Goal: Information Seeking & Learning: Learn about a topic

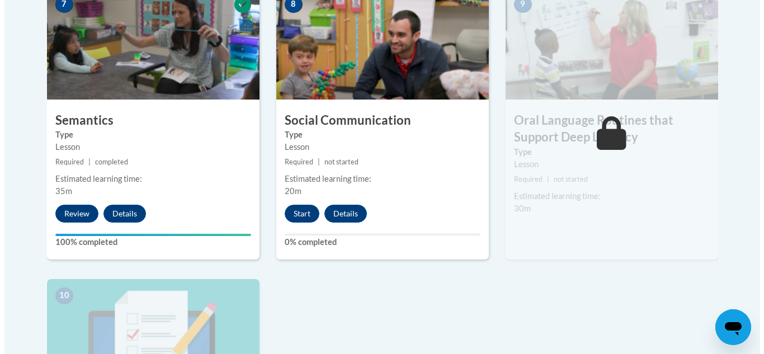
scroll to position [1006, 0]
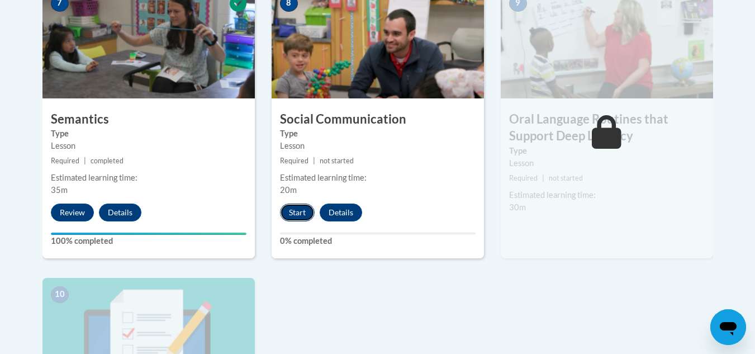
click at [291, 212] on button "Start" at bounding box center [297, 212] width 35 height 18
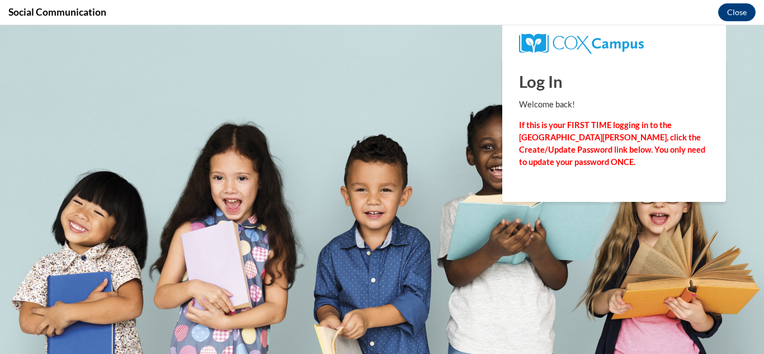
scroll to position [0, 0]
click at [560, 86] on h1 "Log In" at bounding box center [614, 81] width 190 height 23
click at [566, 135] on strong "If this is your FIRST TIME logging in to the NEW Cox Campus, click the Create/U…" at bounding box center [612, 143] width 186 height 46
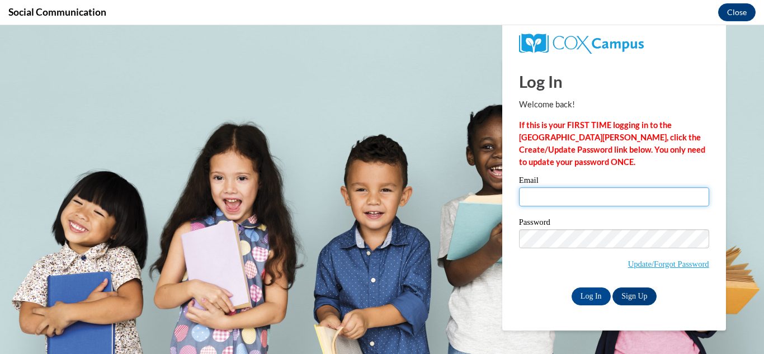
click at [589, 199] on input "Email" at bounding box center [614, 196] width 190 height 19
type input "aa00430@my.westga.edu"
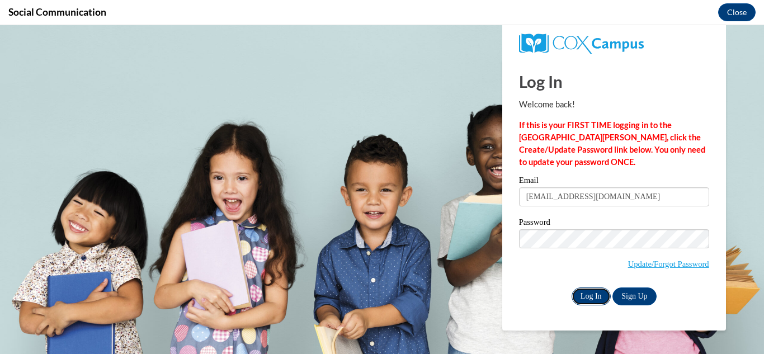
click at [603, 294] on input "Log In" at bounding box center [590, 296] width 39 height 18
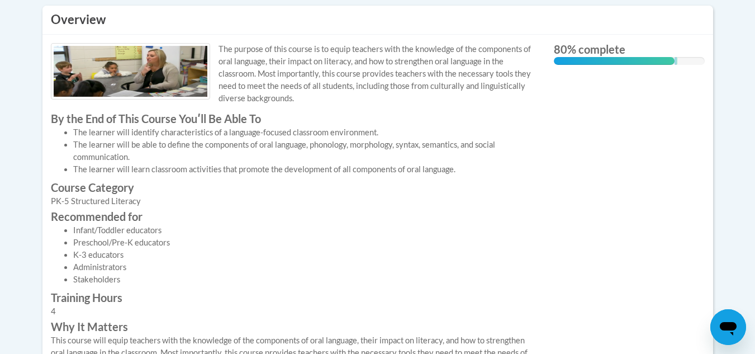
scroll to position [56, 0]
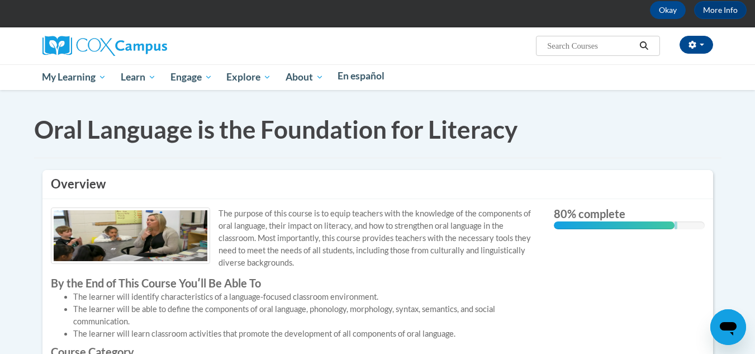
click at [95, 184] on h3 "Overview" at bounding box center [378, 184] width 654 height 17
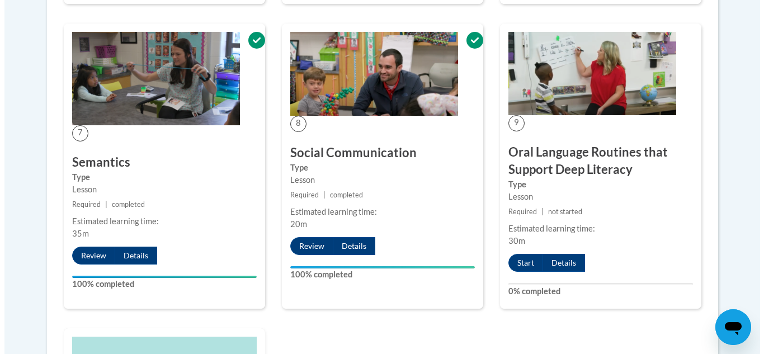
scroll to position [1621, 0]
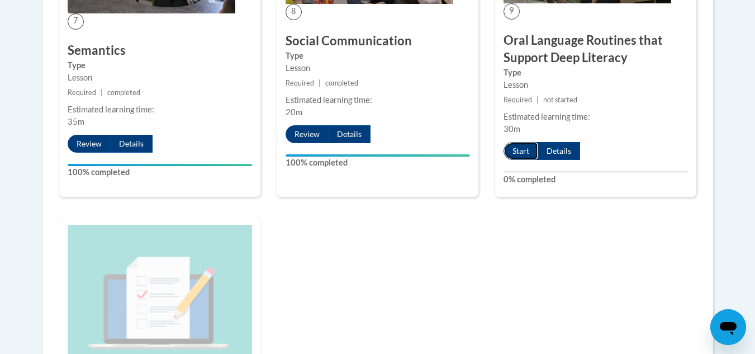
click at [518, 150] on button "Start" at bounding box center [521, 151] width 35 height 18
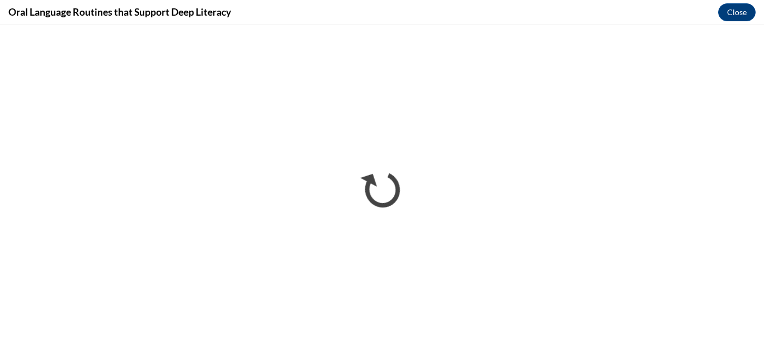
scroll to position [0, 0]
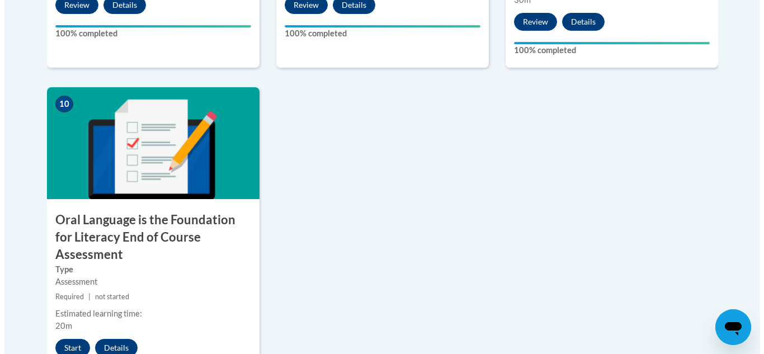
scroll to position [1230, 0]
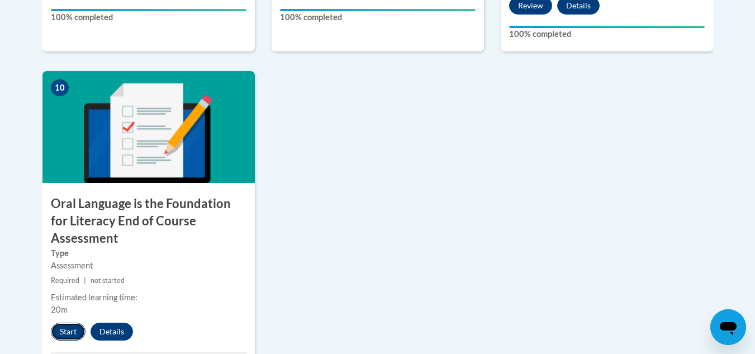
click at [59, 323] on button "Start" at bounding box center [68, 332] width 35 height 18
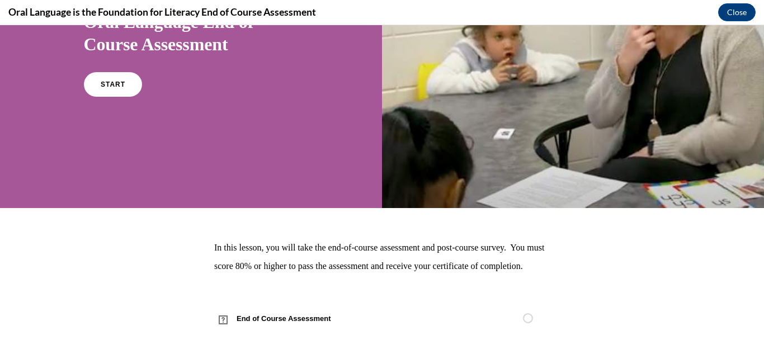
scroll to position [42, 0]
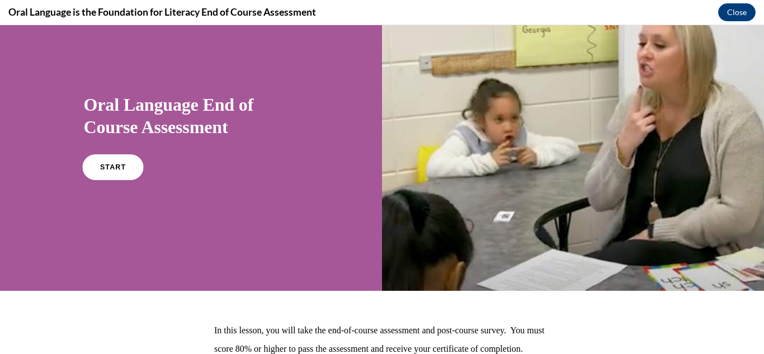
click at [105, 160] on link "START" at bounding box center [112, 167] width 61 height 26
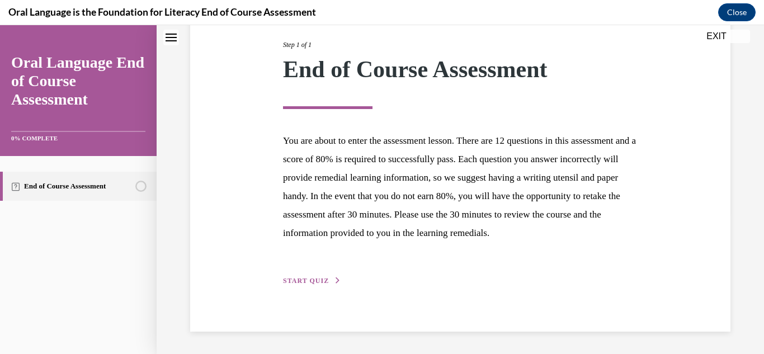
scroll to position [160, 0]
click at [321, 280] on span "START QUIZ" at bounding box center [306, 281] width 46 height 8
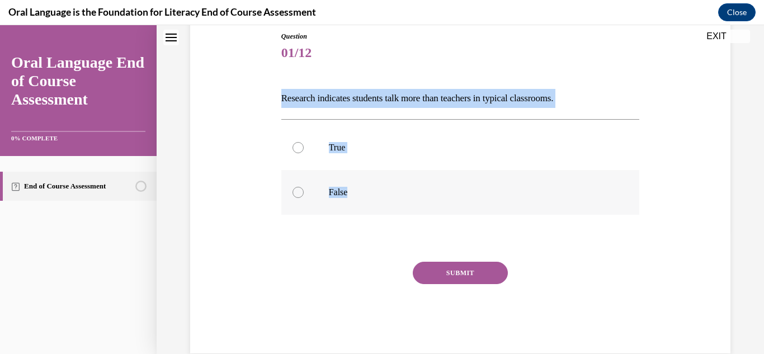
drag, startPoint x: 277, startPoint y: 96, endPoint x: 385, endPoint y: 210, distance: 157.0
click at [385, 210] on div "Question 01/12 Research indicates students talk more than teachers in typical c…" at bounding box center [460, 184] width 364 height 339
copy div "Research indicates students talk more than teachers in typical classrooms.   Tr…"
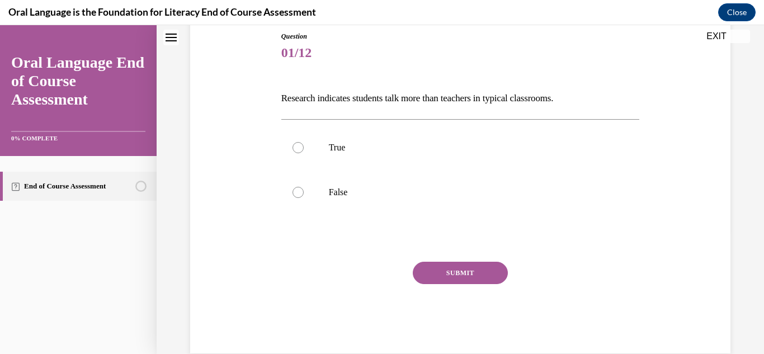
drag, startPoint x: 204, startPoint y: 78, endPoint x: 261, endPoint y: 49, distance: 63.5
click at [204, 78] on div "Question 01/12 Research indicates students talk more than teachers in typical c…" at bounding box center [460, 176] width 546 height 356
click at [333, 190] on p "False" at bounding box center [470, 192] width 283 height 11
click at [304, 190] on input "False" at bounding box center [297, 192] width 11 height 11
radio input "true"
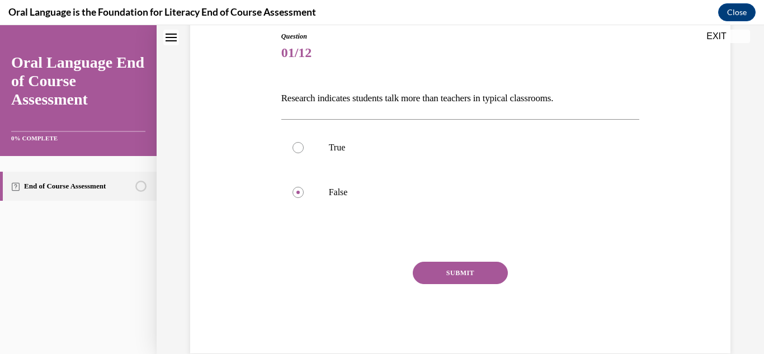
click at [451, 267] on button "SUBMIT" at bounding box center [460, 273] width 95 height 22
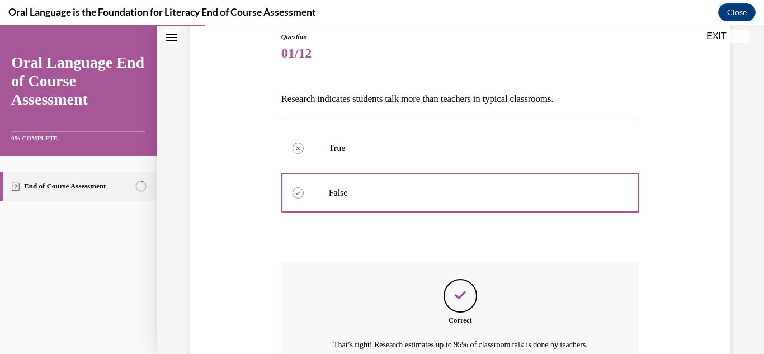
scroll to position [236, 0]
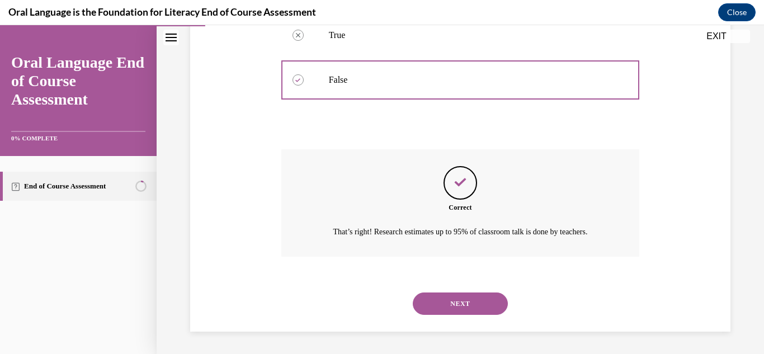
click at [460, 306] on button "NEXT" at bounding box center [460, 303] width 95 height 22
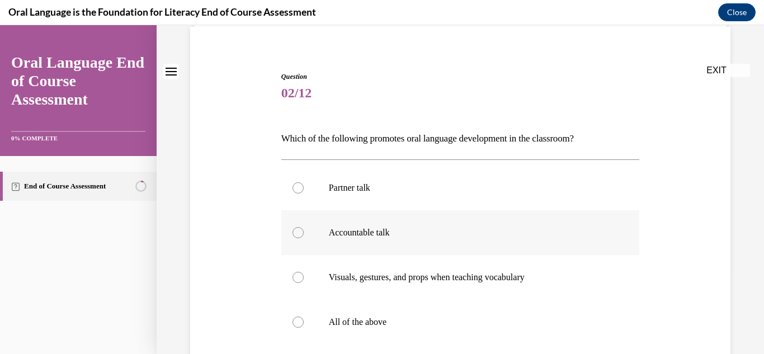
scroll to position [112, 0]
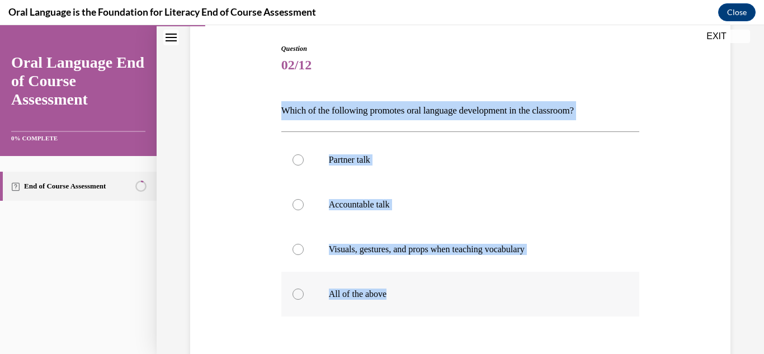
drag, startPoint x: 276, startPoint y: 103, endPoint x: 438, endPoint y: 299, distance: 254.1
click at [438, 299] on div "Question 02/12 Which of the following promotes oral language development in the…" at bounding box center [460, 232] width 546 height 445
copy div "Which of the following promotes oral language development in the classroom?  Pa…"
click at [367, 301] on label "All of the above" at bounding box center [460, 294] width 358 height 45
click at [304, 300] on input "All of the above" at bounding box center [297, 293] width 11 height 11
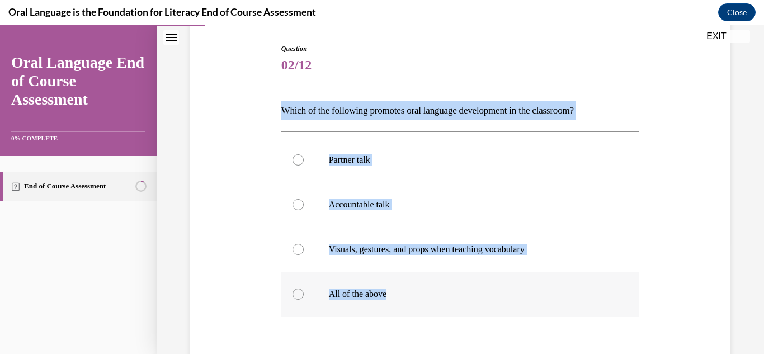
radio input "true"
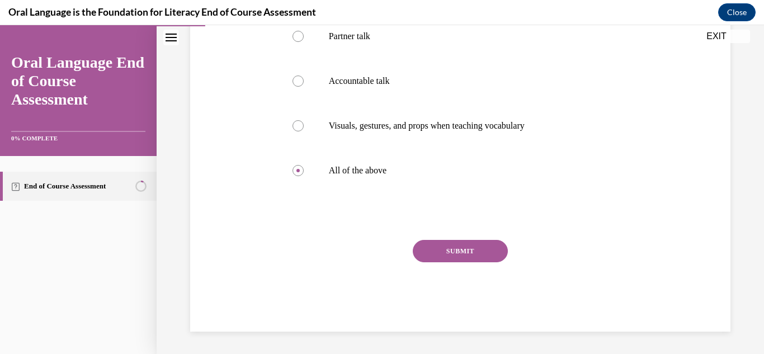
click at [444, 256] on button "SUBMIT" at bounding box center [460, 251] width 95 height 22
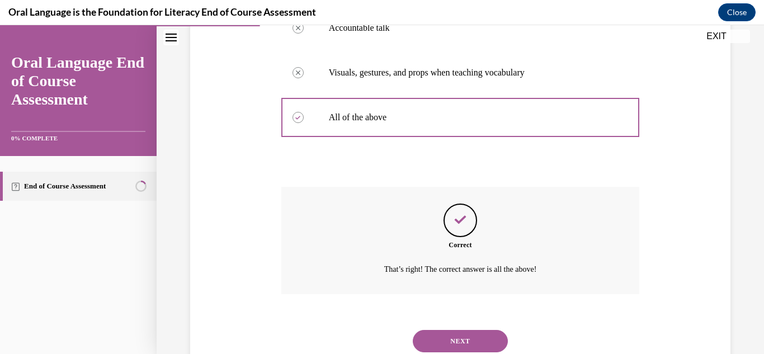
scroll to position [326, 0]
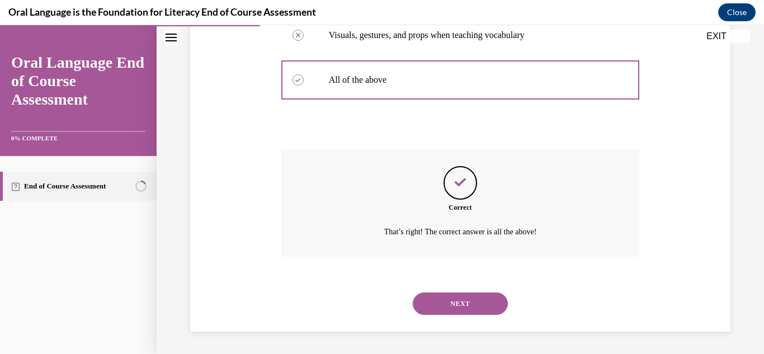
click at [454, 296] on button "NEXT" at bounding box center [460, 303] width 95 height 22
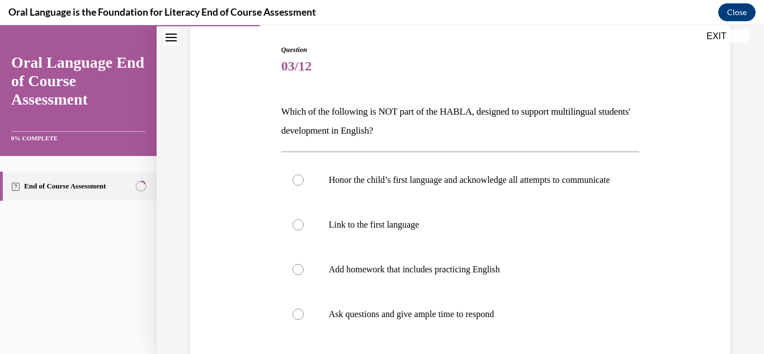
scroll to position [112, 0]
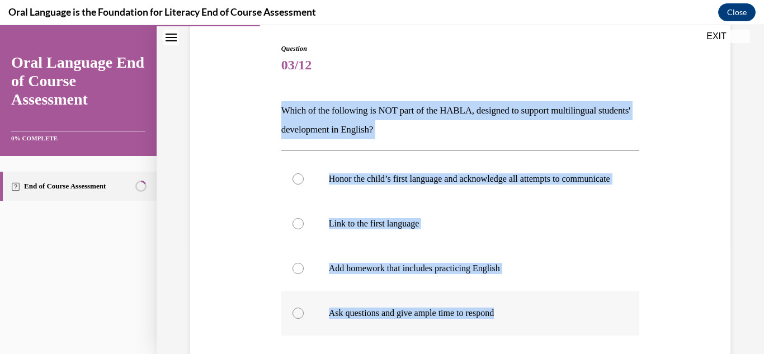
drag, startPoint x: 278, startPoint y: 105, endPoint x: 527, endPoint y: 310, distance: 322.0
click at [527, 310] on div "Question 03/12 Which of the following is NOT part of the HABLA, designed to sup…" at bounding box center [460, 250] width 364 height 447
copy div "Which of the following is NOT part of the HABLA, designed to support multilingu…"
click at [235, 218] on div "Question 03/12 Which of the following is NOT part of the HABLA, designed to sup…" at bounding box center [460, 242] width 546 height 464
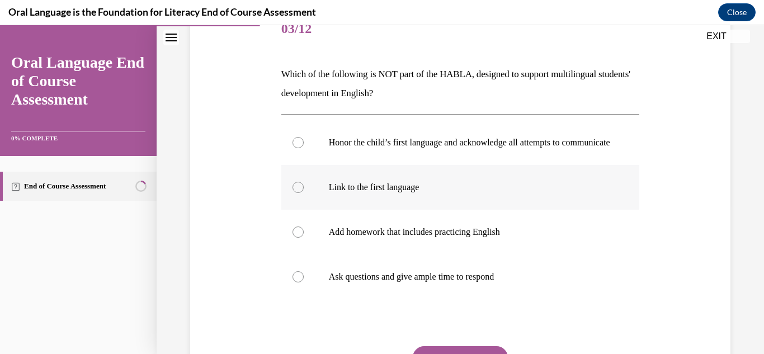
scroll to position [168, 0]
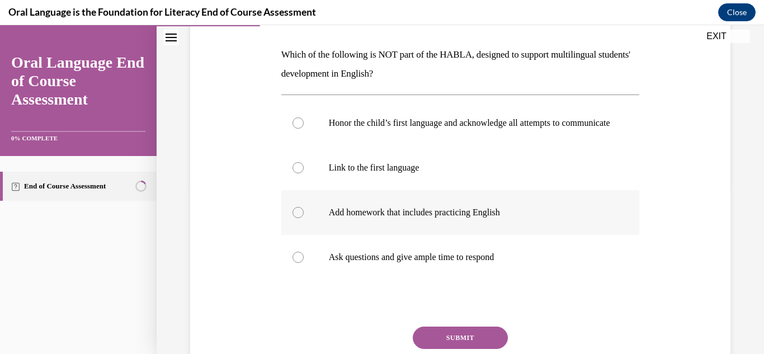
click at [380, 218] on p "Add homework that includes practicing English" at bounding box center [470, 212] width 283 height 11
click at [304, 218] on input "Add homework that includes practicing English" at bounding box center [297, 212] width 11 height 11
radio input "true"
click at [460, 345] on button "SUBMIT" at bounding box center [460, 337] width 95 height 22
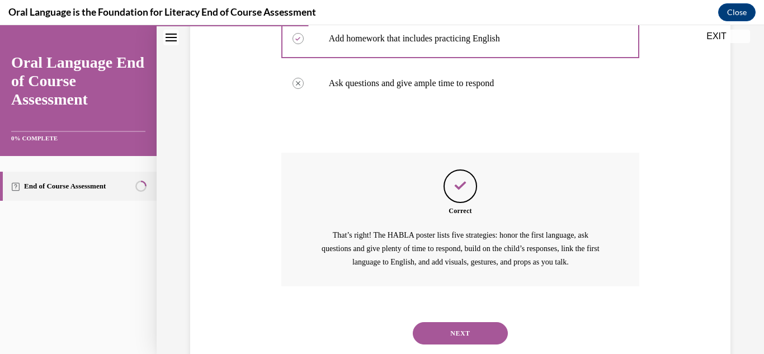
scroll to position [382, 0]
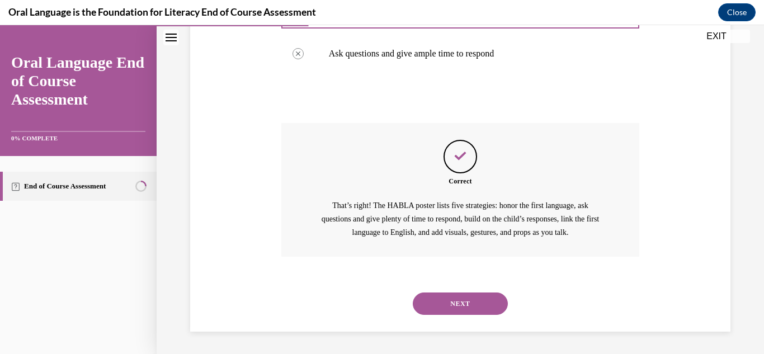
click at [432, 302] on button "NEXT" at bounding box center [460, 303] width 95 height 22
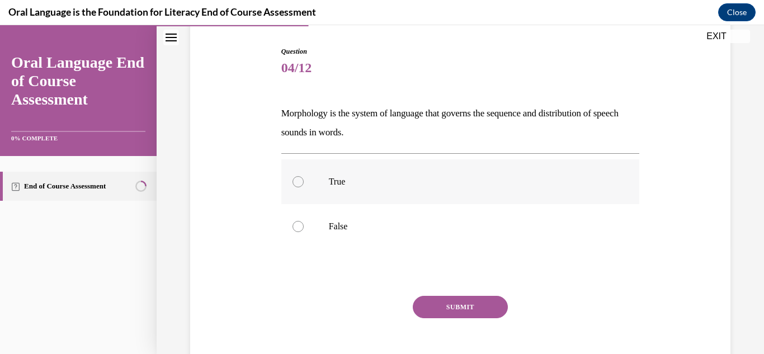
scroll to position [165, 0]
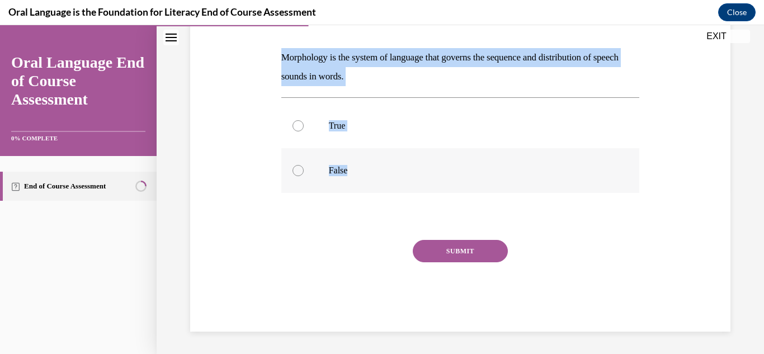
drag, startPoint x: 277, startPoint y: 55, endPoint x: 374, endPoint y: 162, distance: 144.1
click at [374, 162] on div "Question 04/12 Morphology is the system of language that governs the sequence a…" at bounding box center [460, 153] width 364 height 358
copy div "Morphology is the system of language that governs the sequence and distribution…"
click at [338, 167] on p "False" at bounding box center [470, 170] width 283 height 11
click at [304, 167] on input "False" at bounding box center [297, 170] width 11 height 11
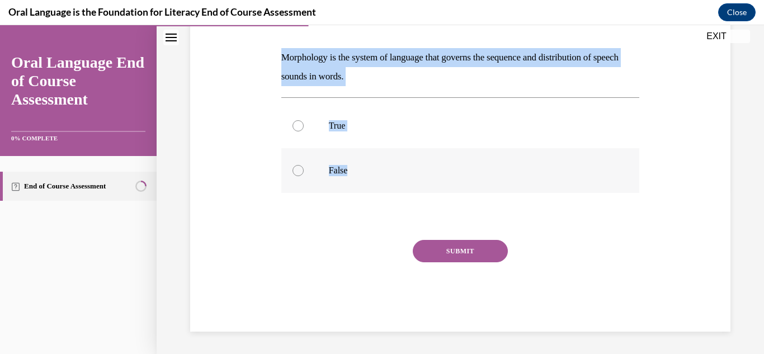
radio input "true"
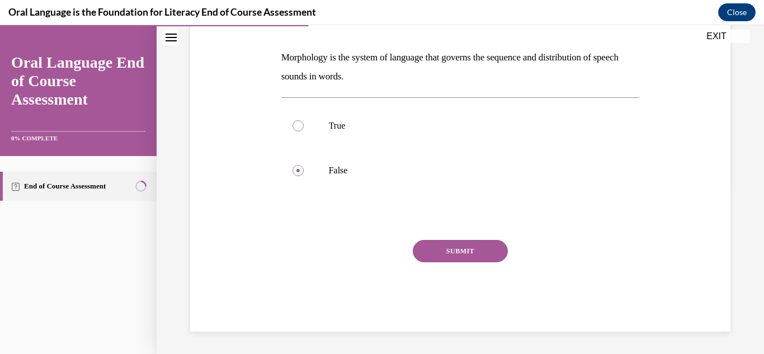
click at [485, 253] on button "SUBMIT" at bounding box center [460, 251] width 95 height 22
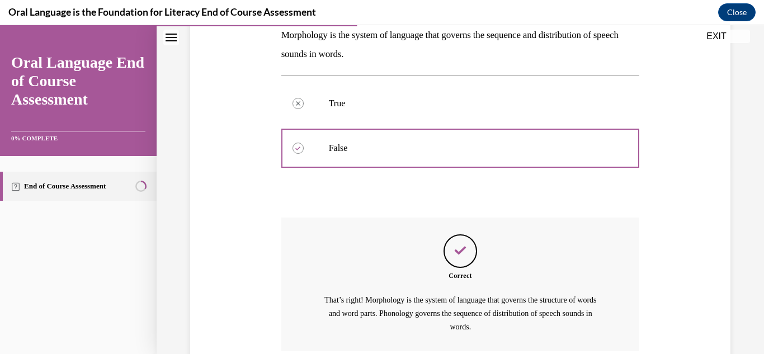
scroll to position [282, 0]
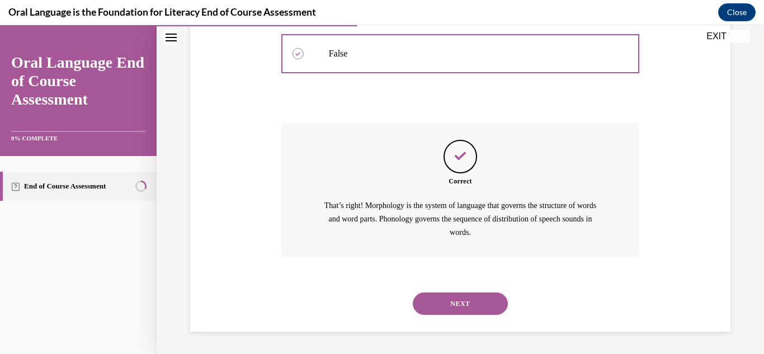
click at [468, 304] on button "NEXT" at bounding box center [460, 303] width 95 height 22
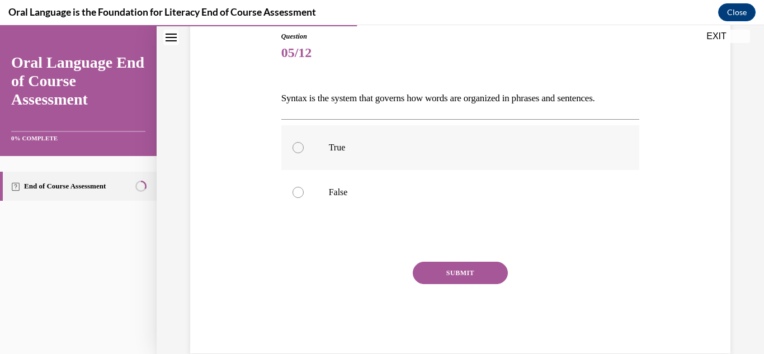
scroll to position [146, 0]
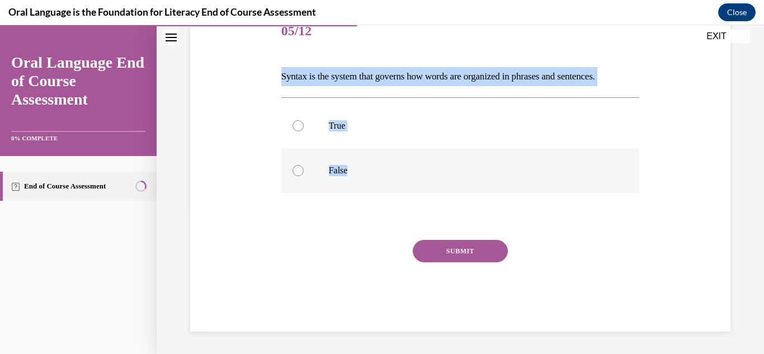
drag, startPoint x: 270, startPoint y: 91, endPoint x: 389, endPoint y: 180, distance: 148.5
click at [389, 180] on div "Question 05/12 Syntax is the system that governs how words are organized in phr…" at bounding box center [460, 154] width 546 height 356
copy div "Syntax is the system that governs how words are organized in phrases and senten…"
click at [336, 124] on p "True" at bounding box center [470, 125] width 283 height 11
click at [304, 124] on input "True" at bounding box center [297, 125] width 11 height 11
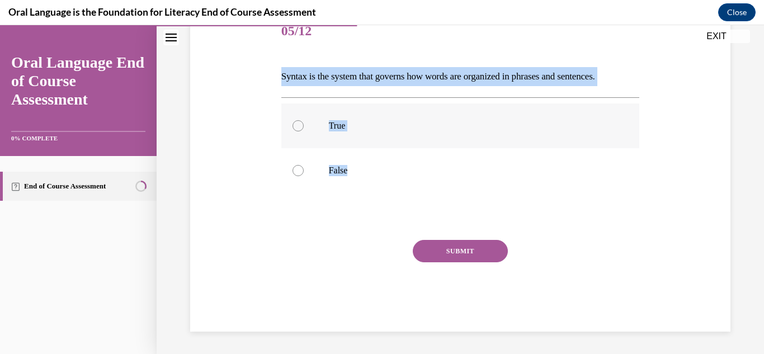
radio input "true"
click at [445, 249] on button "SUBMIT" at bounding box center [460, 251] width 95 height 22
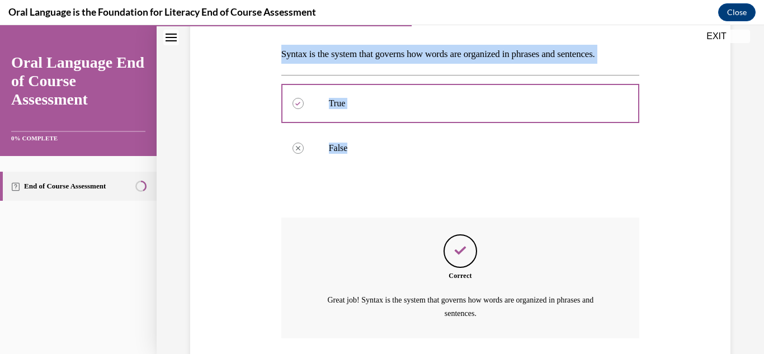
scroll to position [250, 0]
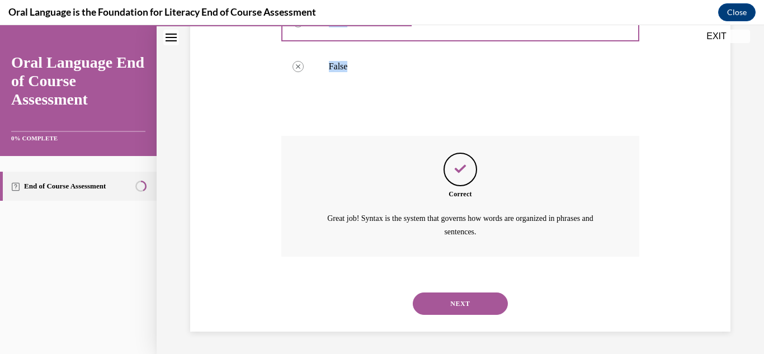
click at [441, 302] on button "NEXT" at bounding box center [460, 303] width 95 height 22
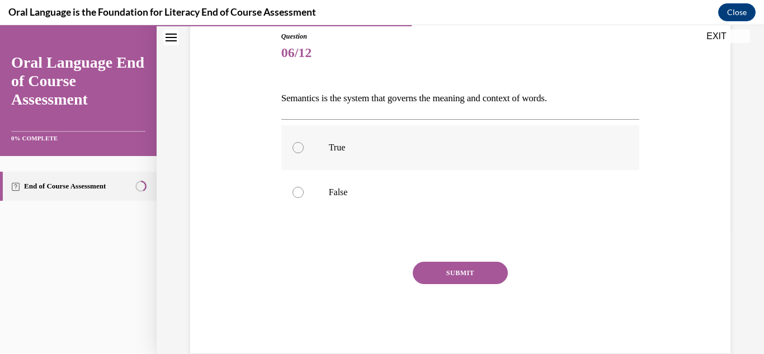
scroll to position [146, 0]
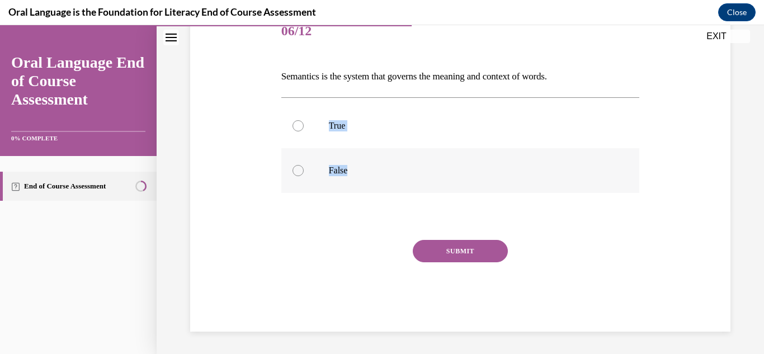
drag, startPoint x: 275, startPoint y: 96, endPoint x: 381, endPoint y: 168, distance: 128.7
click at [381, 168] on div "Question 06/12 Semantics is the system that governs the meaning and context of …" at bounding box center [460, 154] width 546 height 356
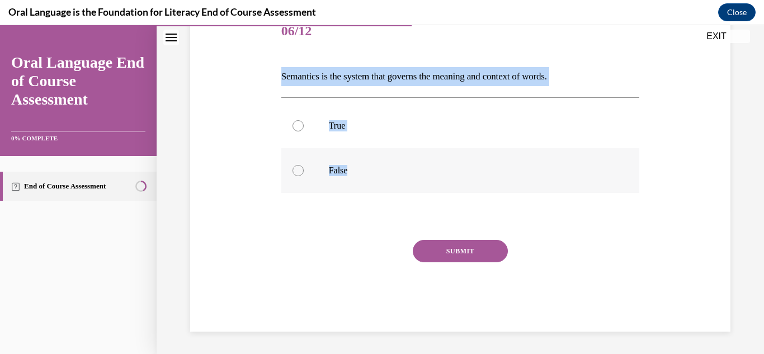
drag, startPoint x: 277, startPoint y: 71, endPoint x: 373, endPoint y: 159, distance: 130.2
click at [373, 159] on div "Question 06/12 Semantics is the system that governs the meaning and context of …" at bounding box center [460, 154] width 546 height 356
copy div "Semantics is the system that governs the meaning and context of words.  True Fa…"
click at [339, 132] on label "True" at bounding box center [460, 125] width 358 height 45
click at [304, 131] on input "True" at bounding box center [297, 125] width 11 height 11
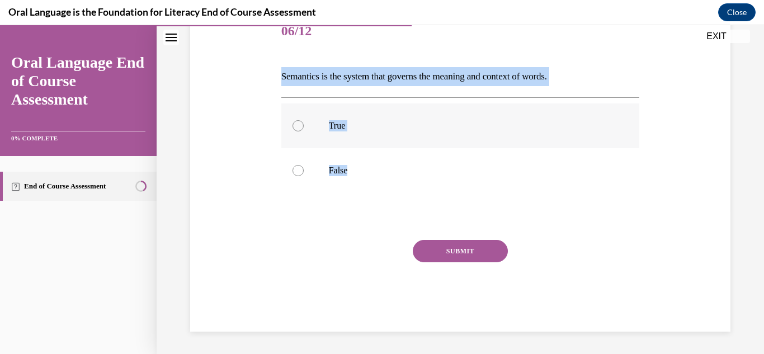
radio input "true"
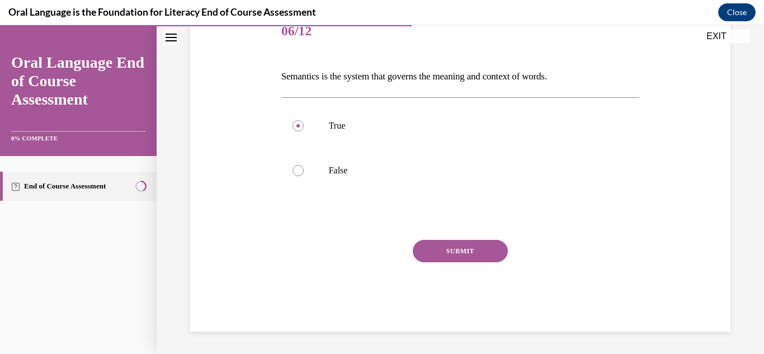
click at [460, 254] on button "SUBMIT" at bounding box center [460, 251] width 95 height 22
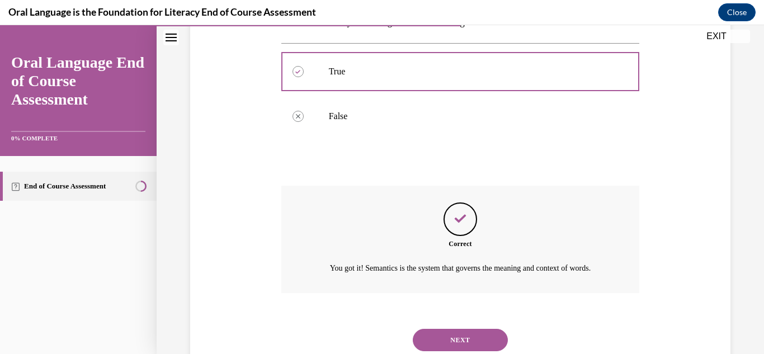
scroll to position [250, 0]
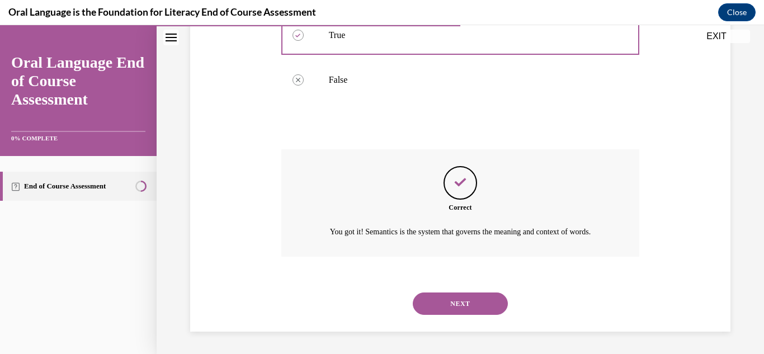
click at [467, 307] on button "NEXT" at bounding box center [460, 303] width 95 height 22
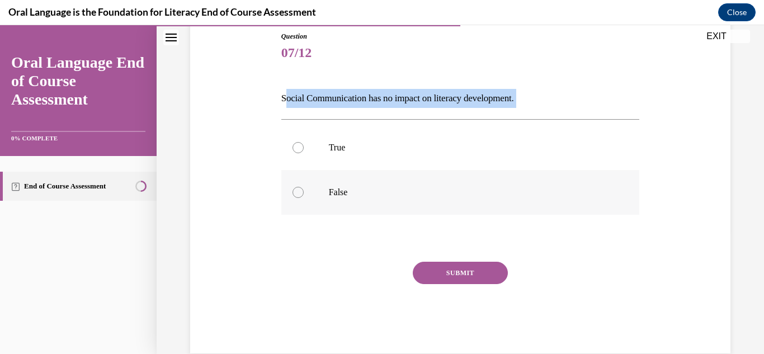
scroll to position [146, 0]
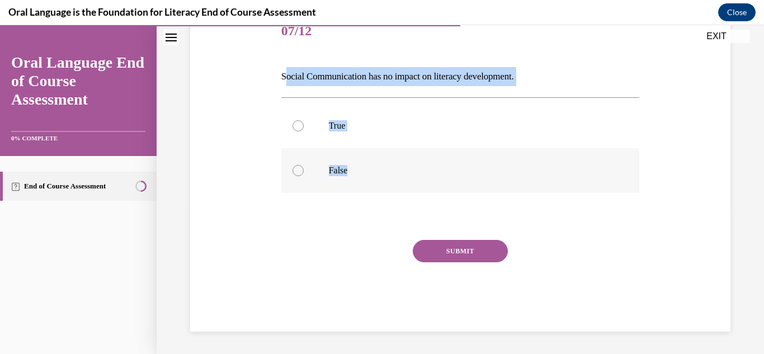
drag, startPoint x: 282, startPoint y: 92, endPoint x: 375, endPoint y: 183, distance: 130.1
click at [375, 183] on div "Question 07/12 Social Communication has no impact on literacy development. True…" at bounding box center [460, 171] width 358 height 322
copy div "ocial Communication has no impact on literacy development. True False"
drag, startPoint x: 209, startPoint y: 163, endPoint x: 298, endPoint y: 70, distance: 128.5
click at [209, 163] on div "Question 07/12 Social Communication has no impact on literacy development. True…" at bounding box center [460, 154] width 546 height 356
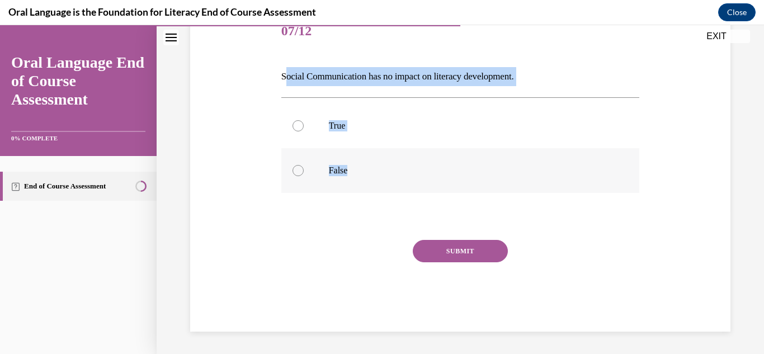
click at [349, 173] on p "False" at bounding box center [470, 170] width 283 height 11
click at [304, 173] on input "False" at bounding box center [297, 170] width 11 height 11
radio input "true"
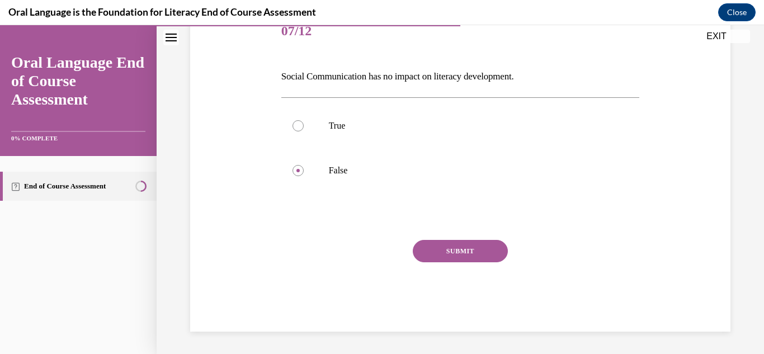
click at [477, 266] on div "SUBMIT" at bounding box center [460, 268] width 358 height 56
click at [479, 249] on button "SUBMIT" at bounding box center [460, 251] width 95 height 22
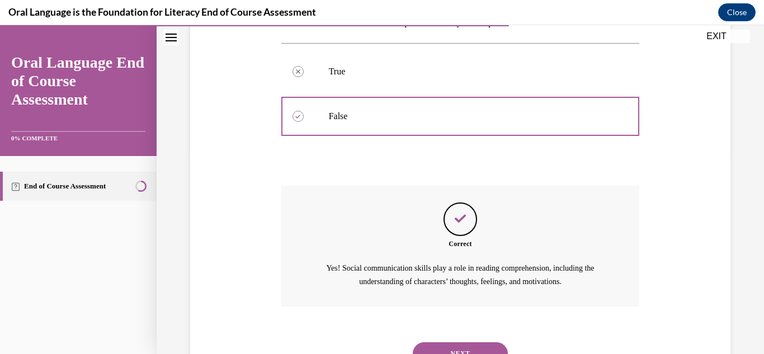
scroll to position [250, 0]
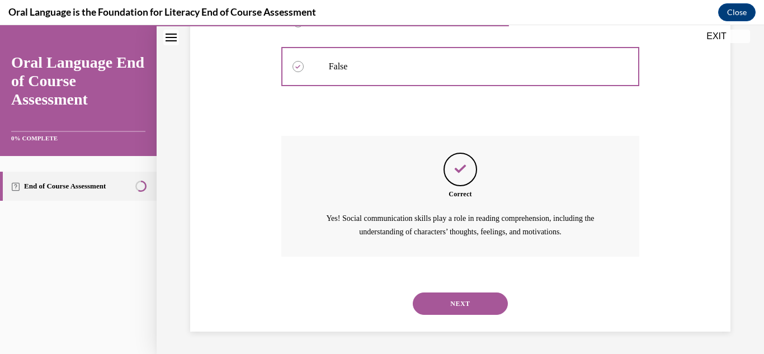
click at [451, 307] on button "NEXT" at bounding box center [460, 303] width 95 height 22
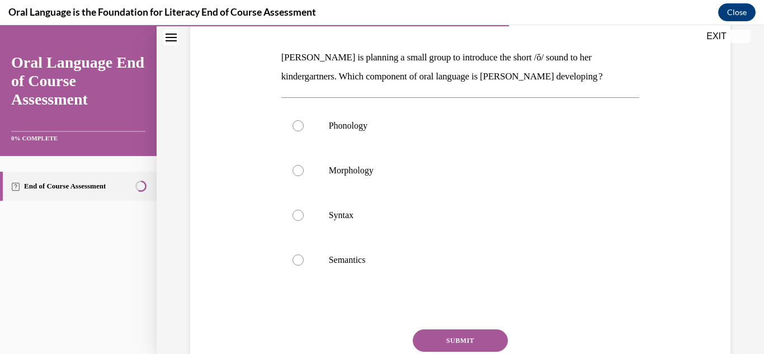
scroll to position [168, 0]
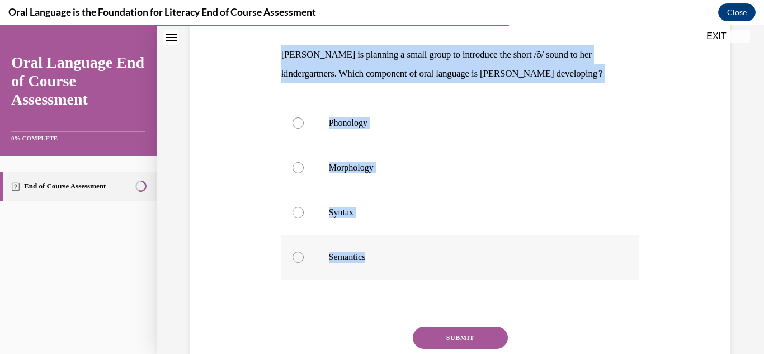
drag, startPoint x: 269, startPoint y: 52, endPoint x: 410, endPoint y: 257, distance: 248.1
click at [410, 257] on div "Question 08/12 [PERSON_NAME] is planning a small group to introduce the short /…" at bounding box center [460, 186] width 546 height 464
copy div "[PERSON_NAME] is planning a small group to introduce the short /ŏ/ sound to her…"
click at [325, 110] on label "Phonology" at bounding box center [460, 123] width 358 height 45
click at [304, 117] on input "Phonology" at bounding box center [297, 122] width 11 height 11
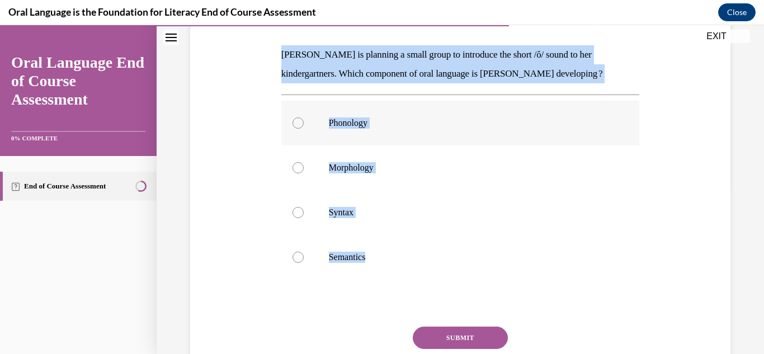
radio input "true"
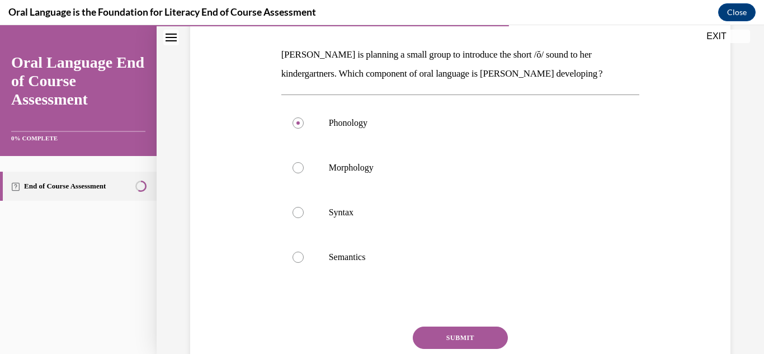
click at [449, 338] on button "SUBMIT" at bounding box center [460, 337] width 95 height 22
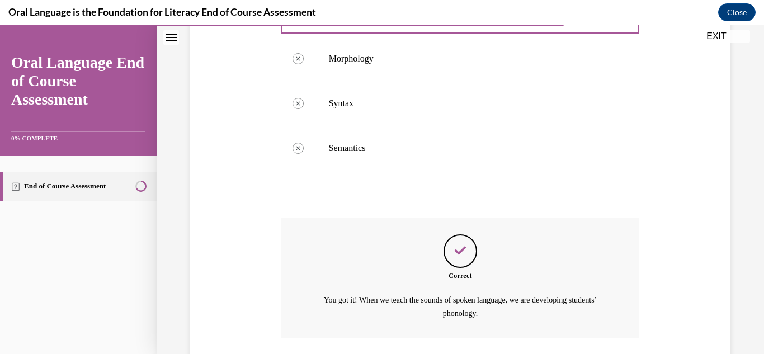
scroll to position [358, 0]
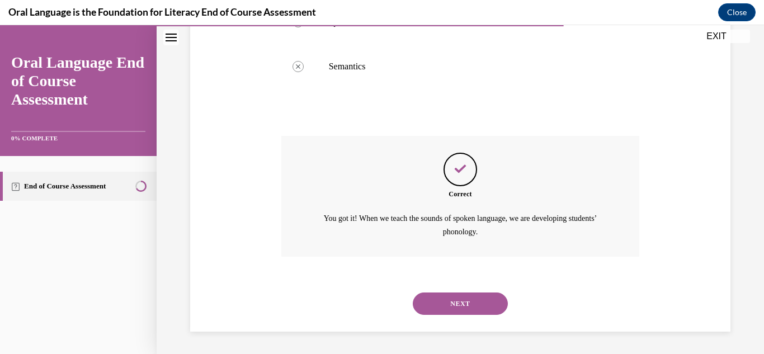
click at [451, 300] on button "NEXT" at bounding box center [460, 303] width 95 height 22
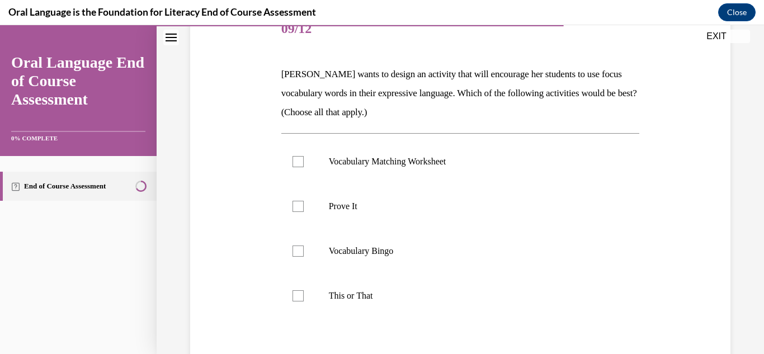
scroll to position [168, 0]
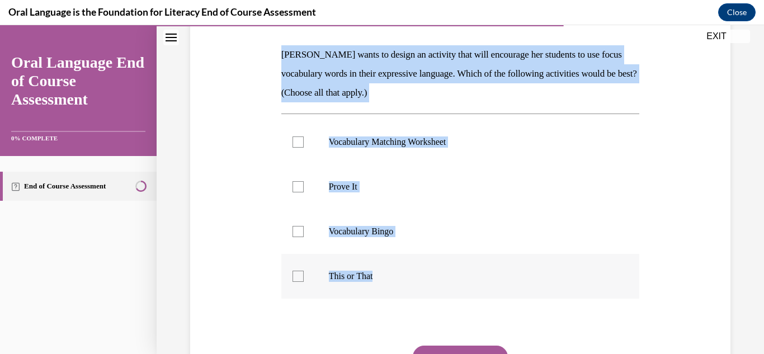
drag, startPoint x: 277, startPoint y: 53, endPoint x: 395, endPoint y: 268, distance: 245.9
click at [395, 268] on div "Question 09/12 [PERSON_NAME] wants to design an activity that will encourage he…" at bounding box center [460, 204] width 364 height 466
copy div "[PERSON_NAME] wants to design an activity that will encourage her students to u…"
click at [359, 178] on label "Prove It" at bounding box center [460, 186] width 358 height 45
click at [304, 181] on input "Prove It" at bounding box center [297, 186] width 11 height 11
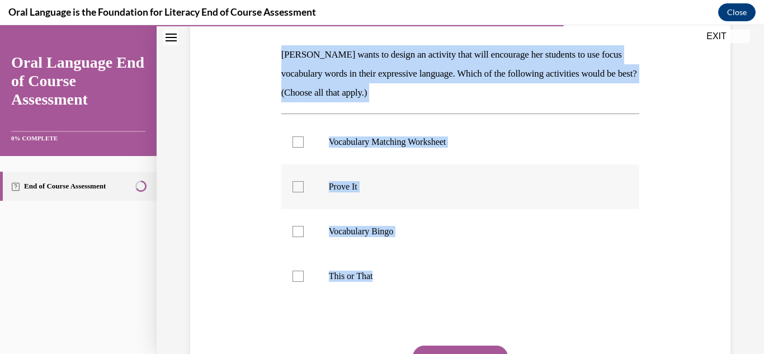
checkbox input "true"
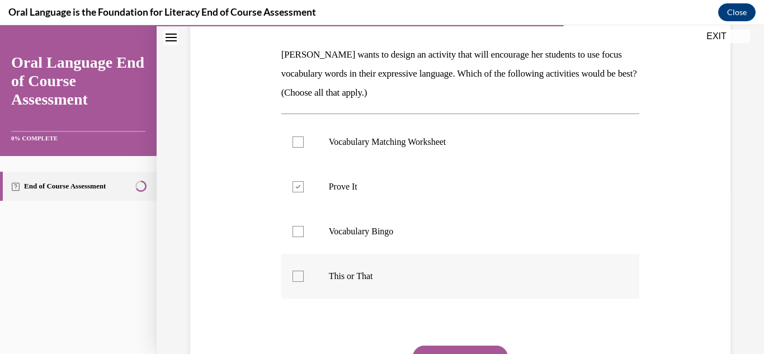
click at [367, 268] on label "This or That" at bounding box center [460, 276] width 358 height 45
click at [304, 271] on input "This or That" at bounding box center [297, 276] width 11 height 11
checkbox input "true"
click at [457, 348] on button "SUBMIT" at bounding box center [460, 356] width 95 height 22
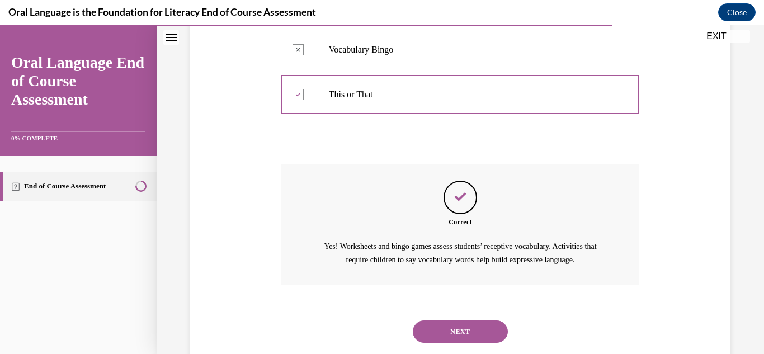
scroll to position [390, 0]
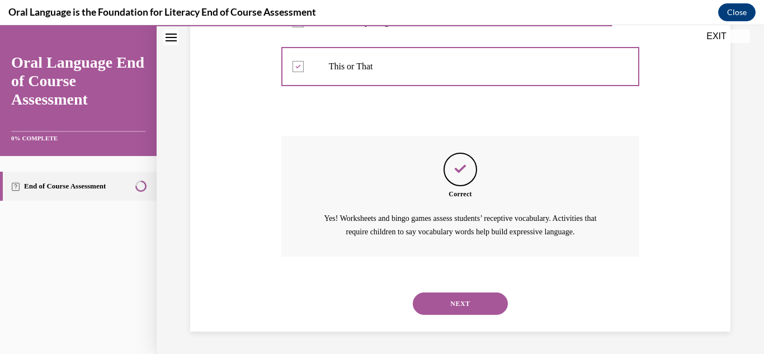
click at [464, 308] on button "NEXT" at bounding box center [460, 303] width 95 height 22
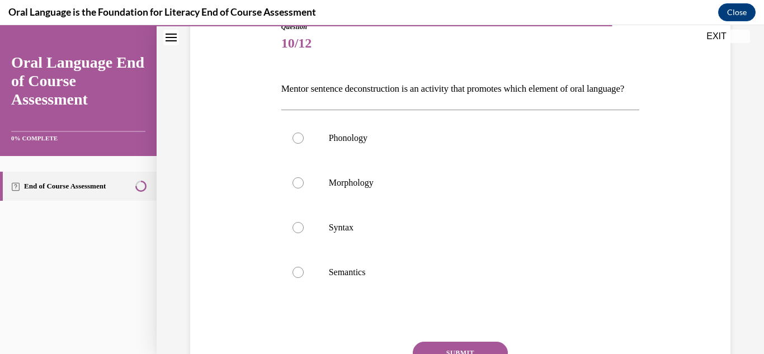
scroll to position [168, 0]
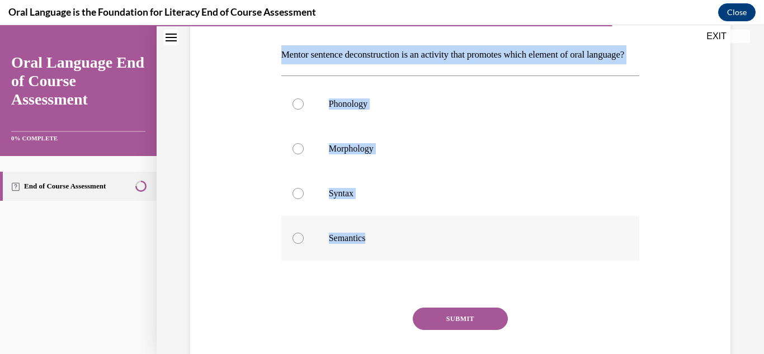
drag, startPoint x: 281, startPoint y: 52, endPoint x: 384, endPoint y: 257, distance: 229.8
click at [384, 257] on div "Question 10/12 Mentor sentence deconstruction is an activity that promotes whic…" at bounding box center [460, 193] width 358 height 411
copy div "Mentor sentence deconstruction is an activity that promotes which element of or…"
click at [359, 216] on label "Syntax" at bounding box center [460, 193] width 358 height 45
click at [304, 199] on input "Syntax" at bounding box center [297, 193] width 11 height 11
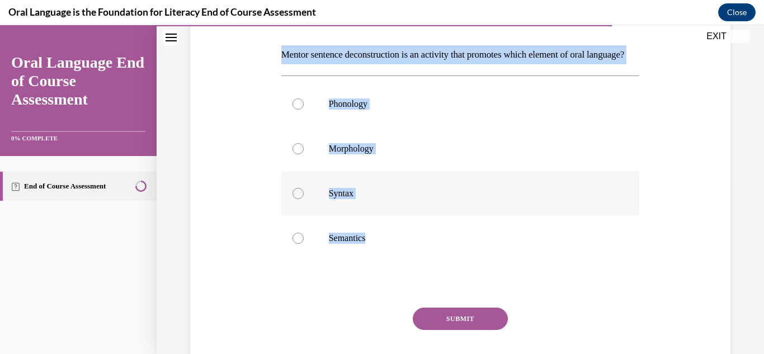
radio input "true"
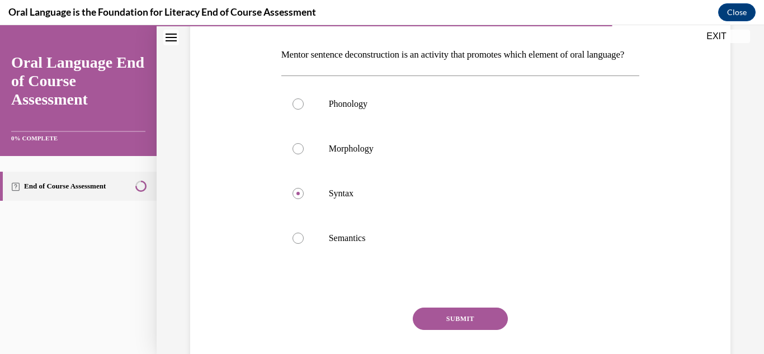
click at [462, 330] on button "SUBMIT" at bounding box center [460, 318] width 95 height 22
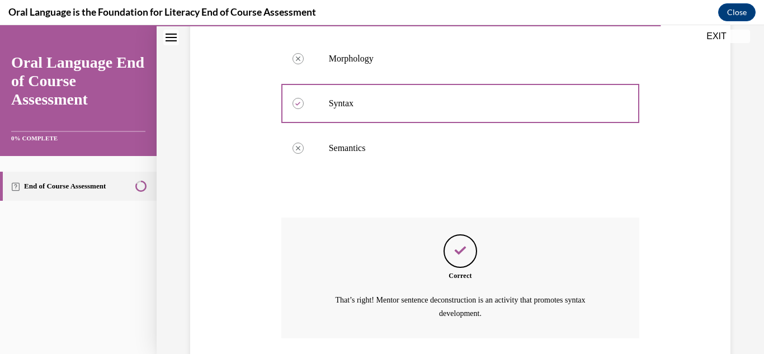
scroll to position [358, 0]
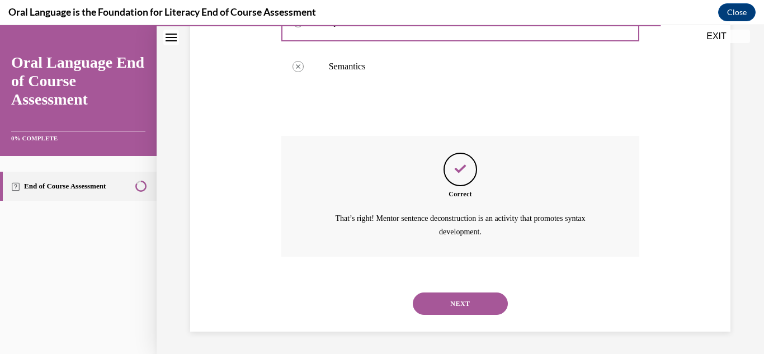
click at [463, 304] on button "NEXT" at bounding box center [460, 303] width 95 height 22
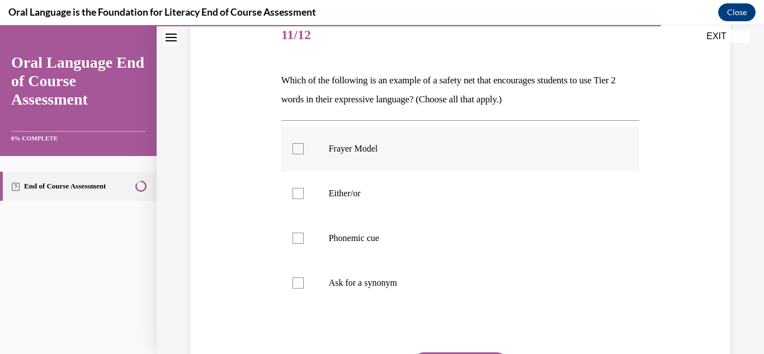
scroll to position [168, 0]
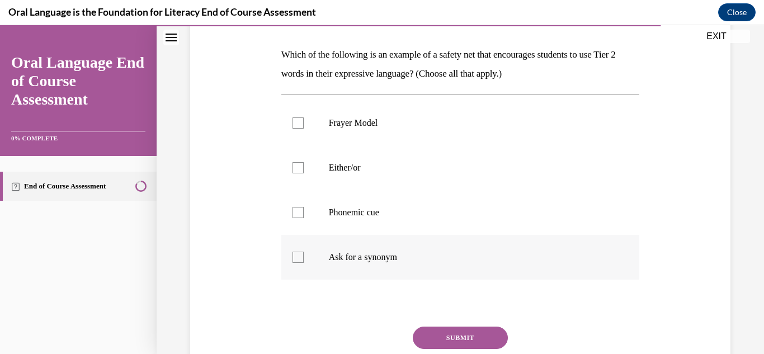
drag, startPoint x: 345, startPoint y: 80, endPoint x: 455, endPoint y: 272, distance: 220.6
click at [455, 272] on div "Question 11/12 Which of the following is an example of a safety net that encour…" at bounding box center [460, 186] width 546 height 464
click at [385, 175] on label "Either/or" at bounding box center [460, 167] width 358 height 45
click at [304, 173] on input "Either/or" at bounding box center [297, 167] width 11 height 11
checkbox input "true"
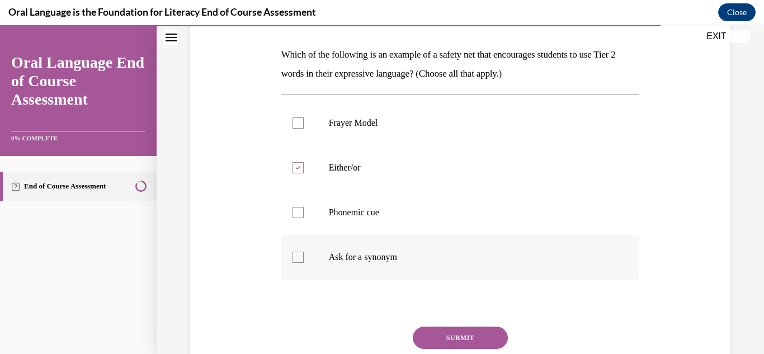
click at [397, 256] on p "Ask for a synonym" at bounding box center [470, 257] width 283 height 11
click at [304, 256] on input "Ask for a synonym" at bounding box center [297, 257] width 11 height 11
checkbox input "true"
click at [465, 341] on button "SUBMIT" at bounding box center [460, 337] width 95 height 22
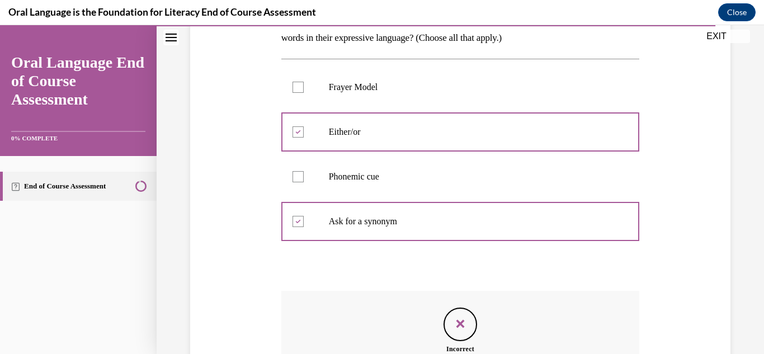
scroll to position [177, 0]
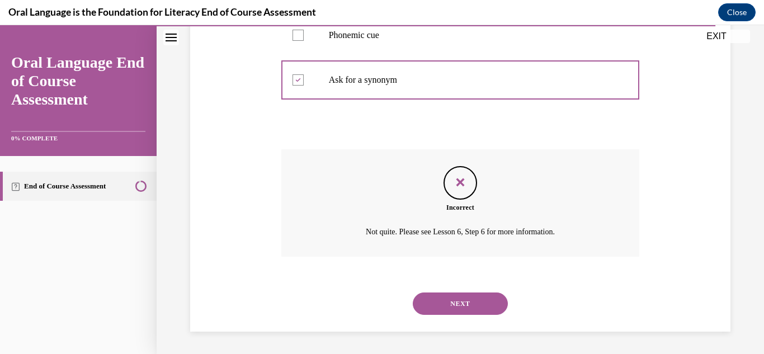
click at [471, 299] on button "NEXT" at bounding box center [460, 303] width 95 height 22
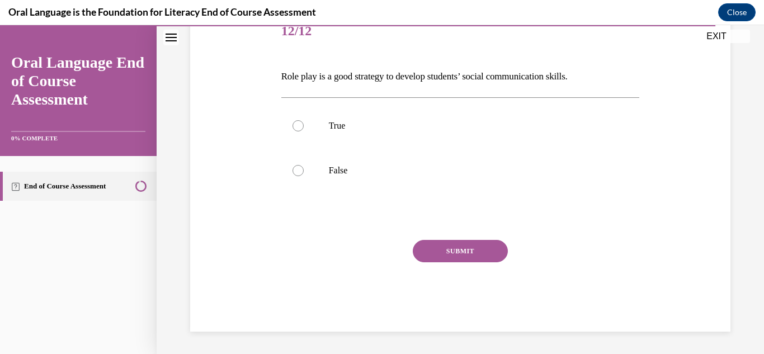
scroll to position [124, 0]
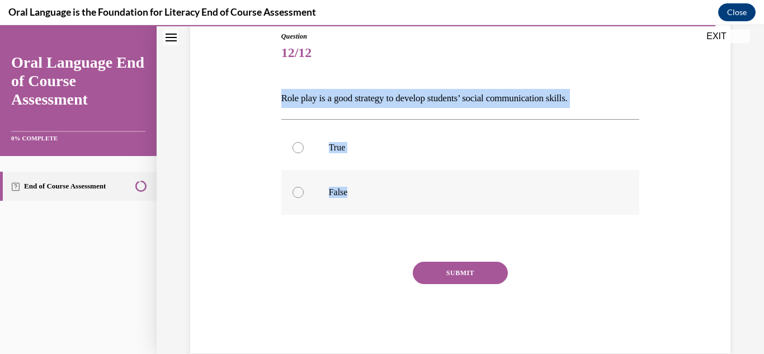
drag, startPoint x: 282, startPoint y: 92, endPoint x: 386, endPoint y: 184, distance: 139.0
click at [386, 184] on div "Question 12/12 Role play is a good strategy to develop students’ social communi…" at bounding box center [460, 192] width 358 height 322
click at [338, 145] on p "True" at bounding box center [470, 147] width 283 height 11
click at [304, 145] on input "True" at bounding box center [297, 147] width 11 height 11
radio input "true"
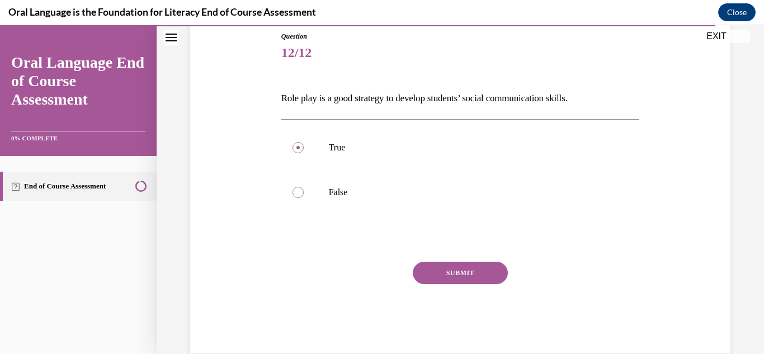
click at [457, 268] on button "SUBMIT" at bounding box center [460, 273] width 95 height 22
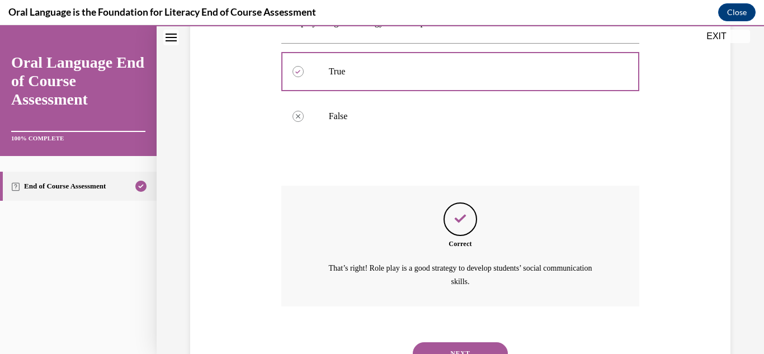
scroll to position [250, 0]
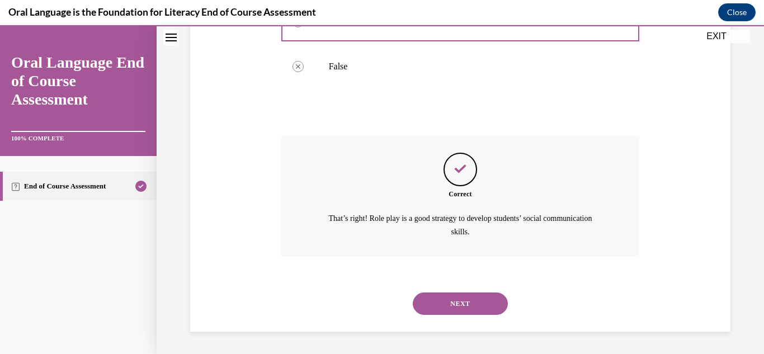
click at [470, 300] on button "NEXT" at bounding box center [460, 303] width 95 height 22
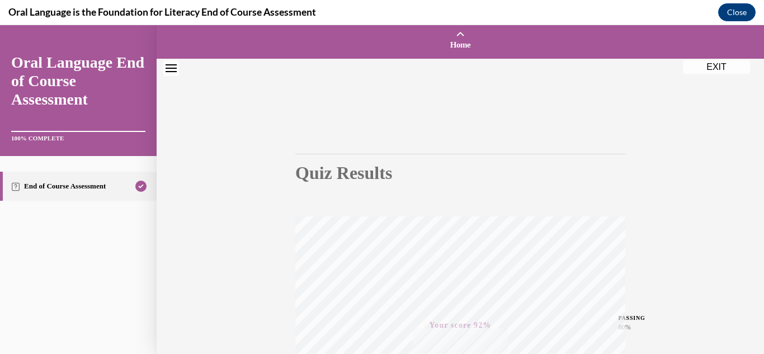
scroll to position [0, 0]
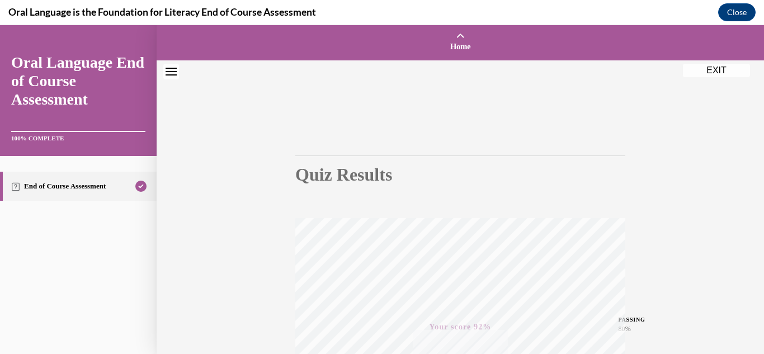
click at [717, 68] on button "EXIT" at bounding box center [716, 70] width 67 height 13
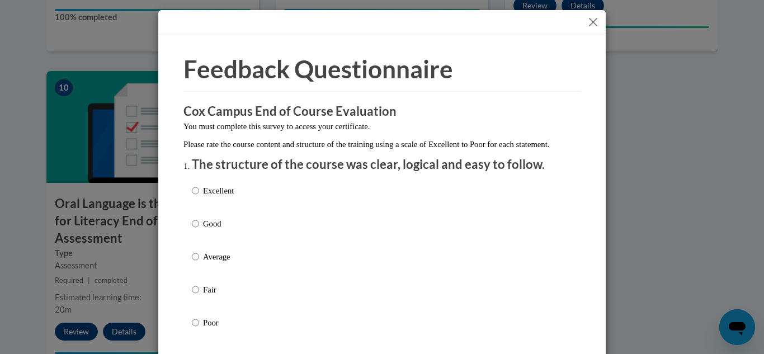
drag, startPoint x: 219, startPoint y: 236, endPoint x: 228, endPoint y: 231, distance: 10.5
click at [219, 230] on p "Good" at bounding box center [218, 223] width 31 height 12
click at [199, 230] on input "Good" at bounding box center [195, 223] width 7 height 12
radio input "true"
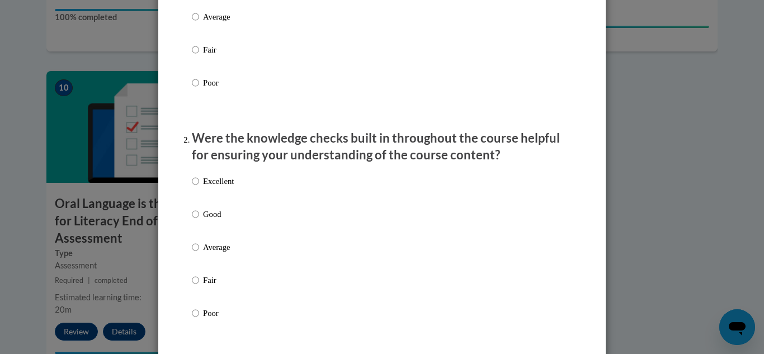
scroll to position [280, 0]
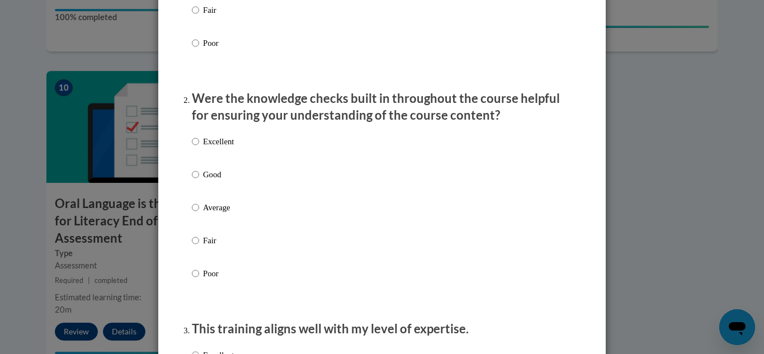
click at [209, 181] on p "Good" at bounding box center [218, 174] width 31 height 12
click at [199, 181] on input "Good" at bounding box center [195, 174] width 7 height 12
radio input "true"
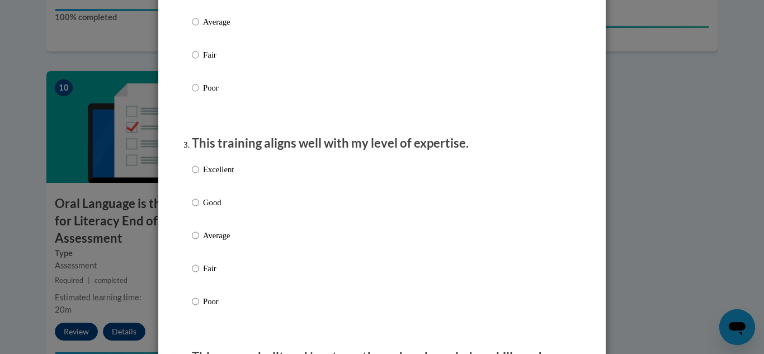
scroll to position [503, 0]
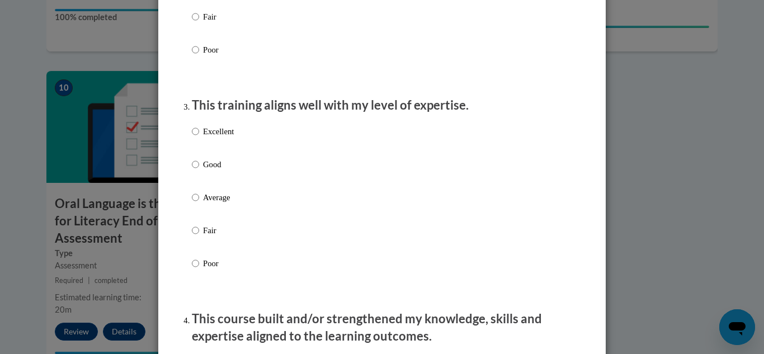
click at [211, 171] on p "Good" at bounding box center [218, 164] width 31 height 12
click at [199, 171] on input "Good" at bounding box center [195, 164] width 7 height 12
radio input "true"
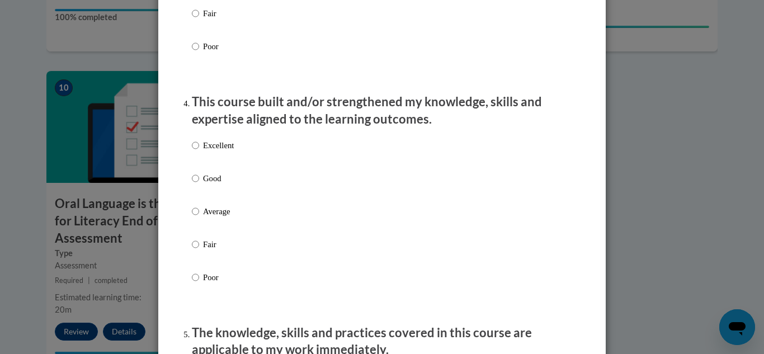
scroll to position [727, 0]
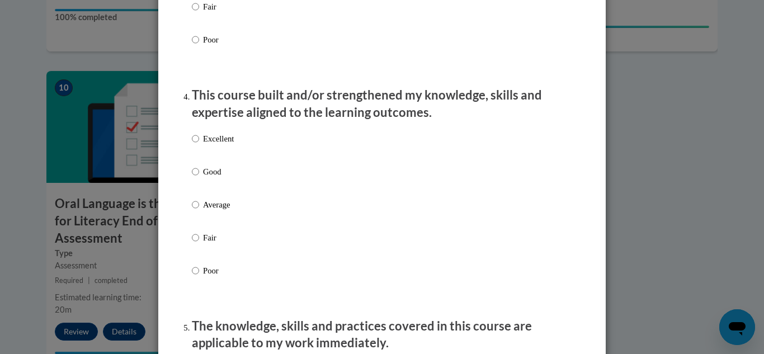
click at [221, 178] on p "Good" at bounding box center [218, 171] width 31 height 12
click at [199, 178] on input "Good" at bounding box center [195, 171] width 7 height 12
radio input "true"
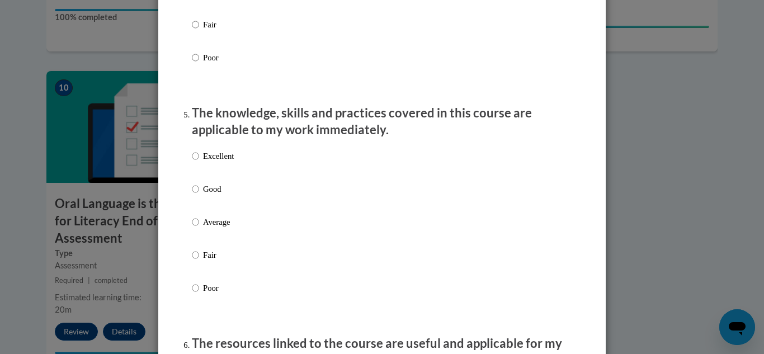
scroll to position [950, 0]
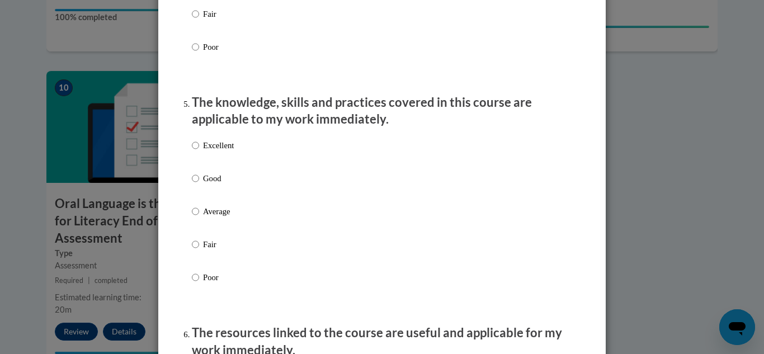
click at [224, 184] on p "Good" at bounding box center [218, 178] width 31 height 12
click at [199, 184] on input "Good" at bounding box center [195, 178] width 7 height 12
radio input "true"
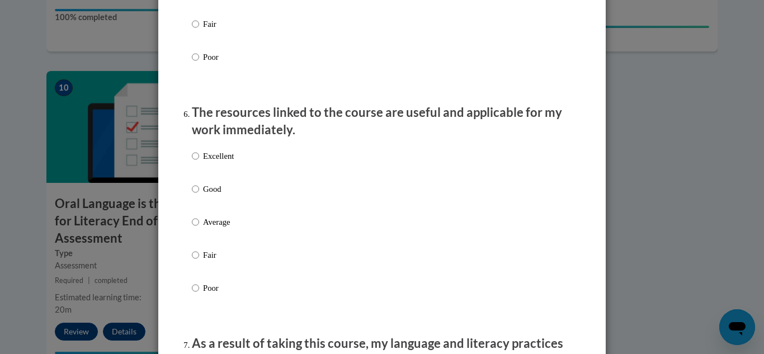
scroll to position [1174, 0]
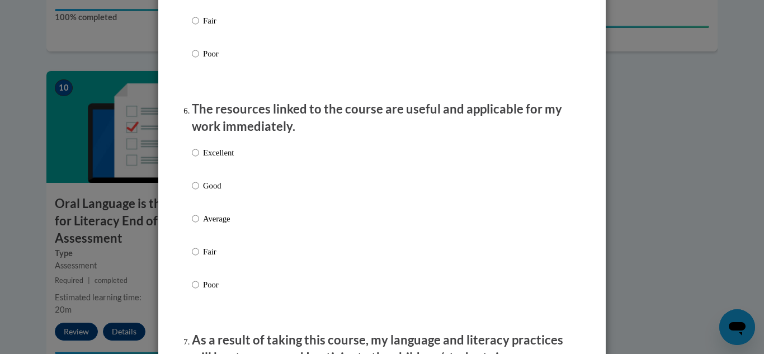
click at [226, 192] on p "Good" at bounding box center [218, 185] width 31 height 12
click at [199, 192] on input "Good" at bounding box center [195, 185] width 7 height 12
radio input "true"
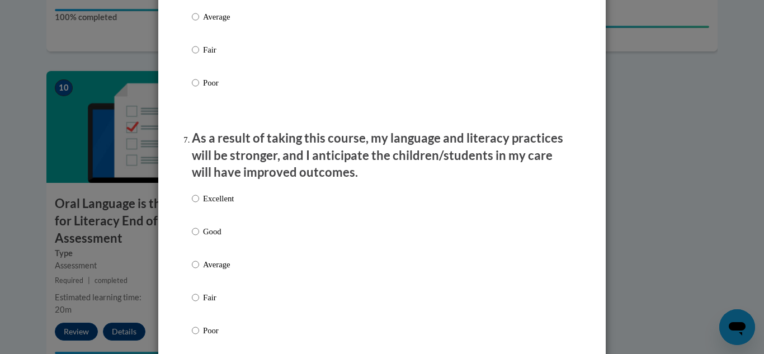
scroll to position [1398, 0]
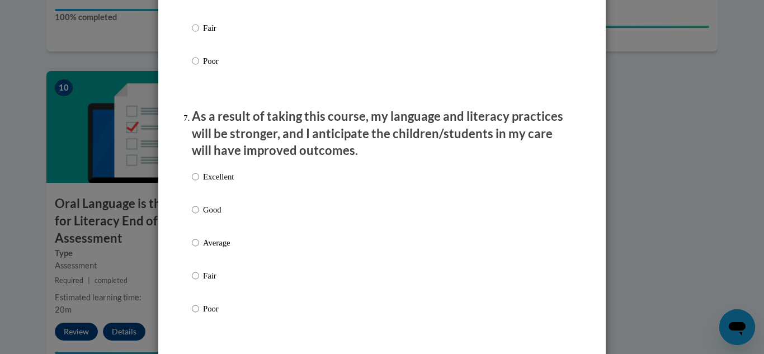
click at [220, 201] on label "Excellent" at bounding box center [213, 186] width 42 height 30
click at [199, 183] on input "Excellent" at bounding box center [195, 177] width 7 height 12
radio input "true"
click at [209, 216] on p "Good" at bounding box center [218, 209] width 31 height 12
click at [199, 216] on input "Good" at bounding box center [195, 209] width 7 height 12
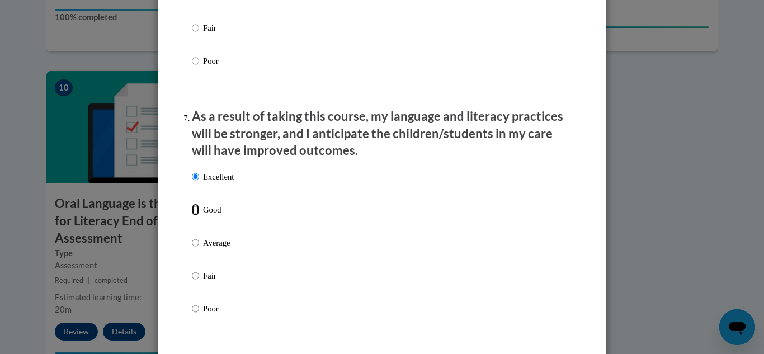
radio input "true"
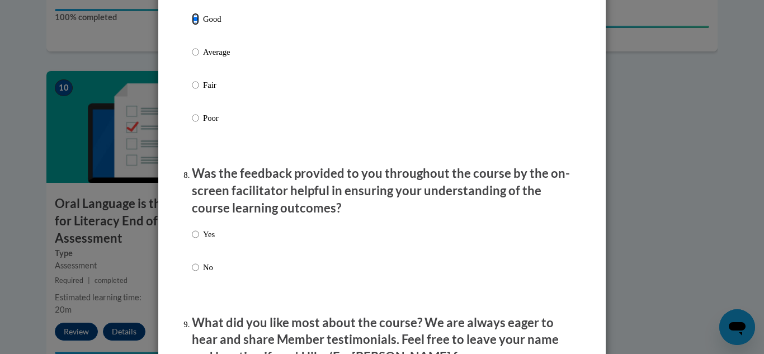
scroll to position [1677, 0]
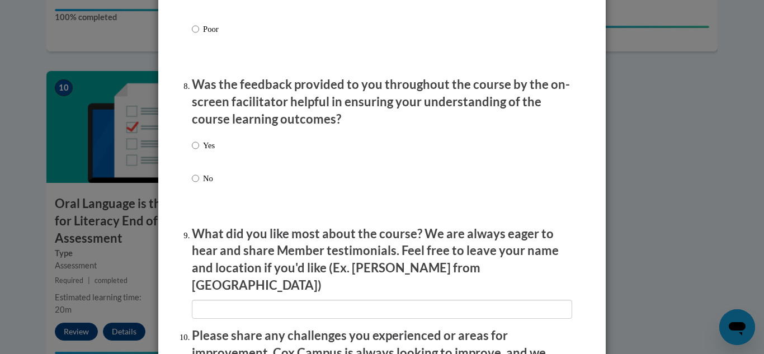
click at [224, 162] on div "Yes No" at bounding box center [382, 175] width 380 height 83
click at [220, 151] on div "Yes No" at bounding box center [382, 175] width 380 height 83
click at [192, 151] on input "Yes" at bounding box center [195, 145] width 7 height 12
radio input "true"
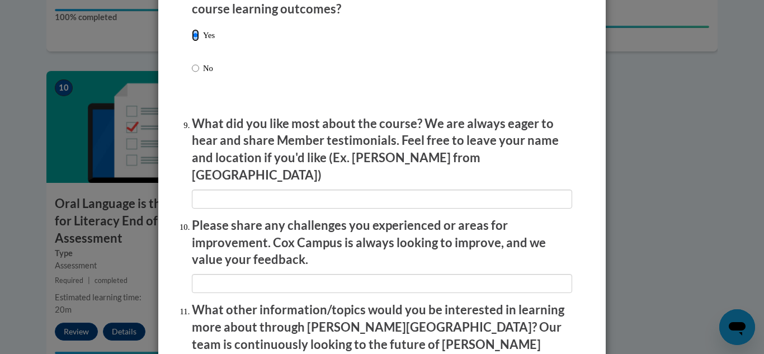
scroll to position [1845, 0]
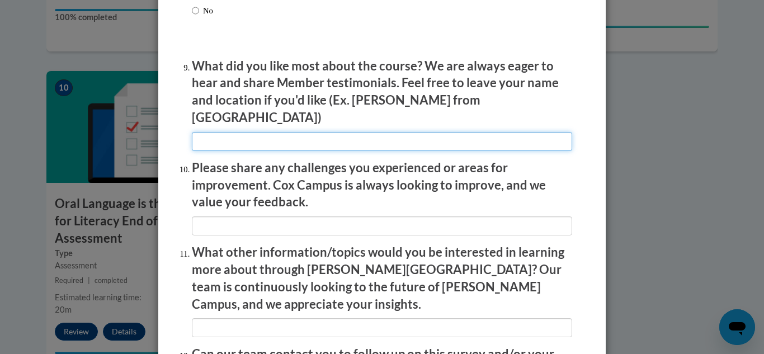
click at [240, 138] on input "textbox" at bounding box center [382, 141] width 380 height 19
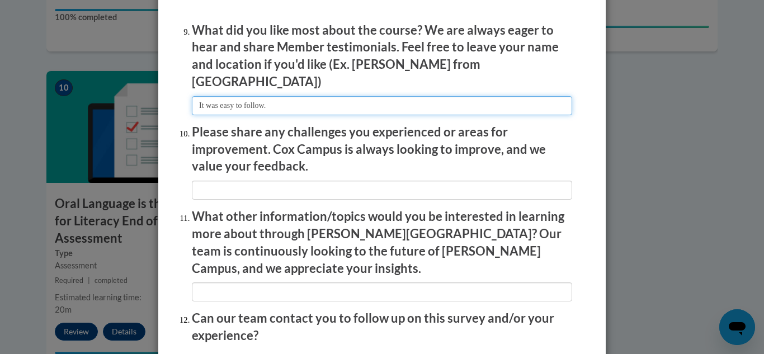
scroll to position [1901, 0]
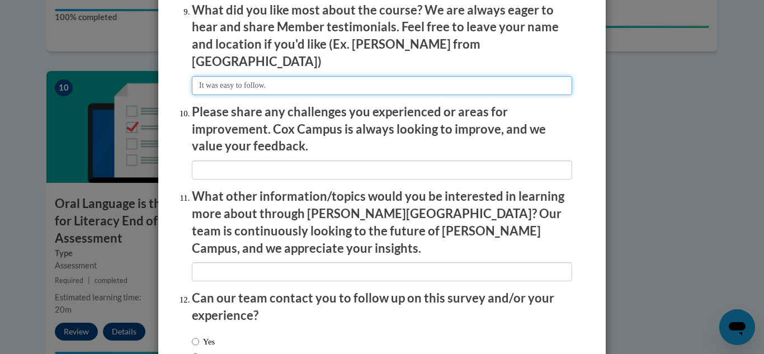
type input "It was easy to follow."
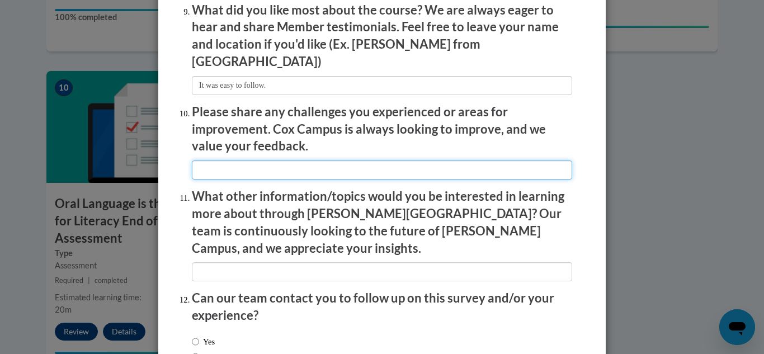
click at [328, 160] on input "textbox" at bounding box center [382, 169] width 380 height 19
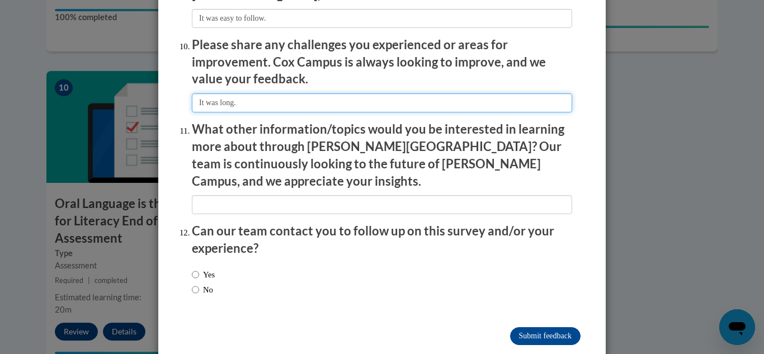
scroll to position [1969, 0]
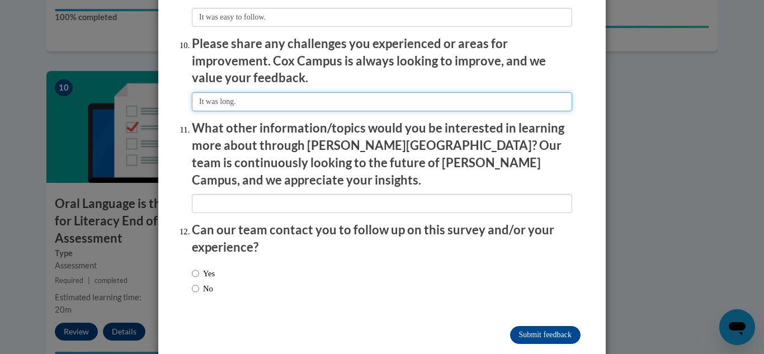
type input "It was long."
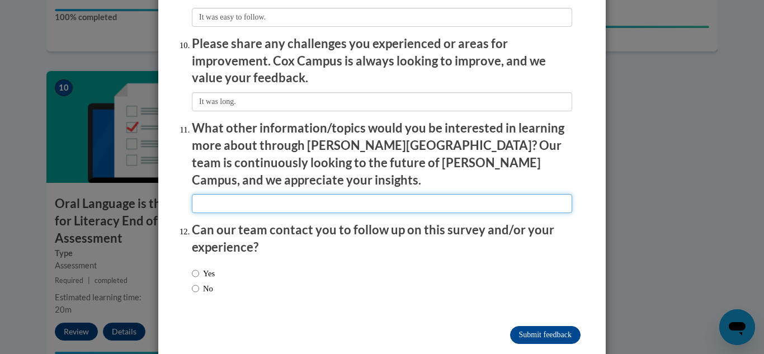
click at [220, 194] on input "textbox" at bounding box center [382, 203] width 380 height 19
type input "More reading instruction."
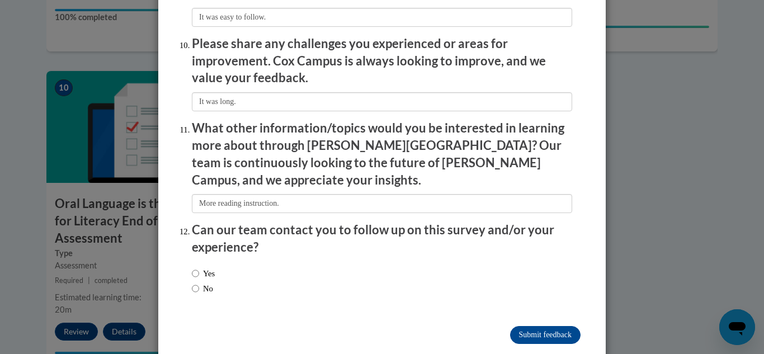
click at [206, 282] on label "No" at bounding box center [202, 288] width 21 height 12
click at [199, 282] on input "No" at bounding box center [195, 288] width 7 height 12
radio input "true"
click at [548, 326] on input "Submit feedback" at bounding box center [545, 335] width 70 height 18
